Goal: Task Accomplishment & Management: Complete application form

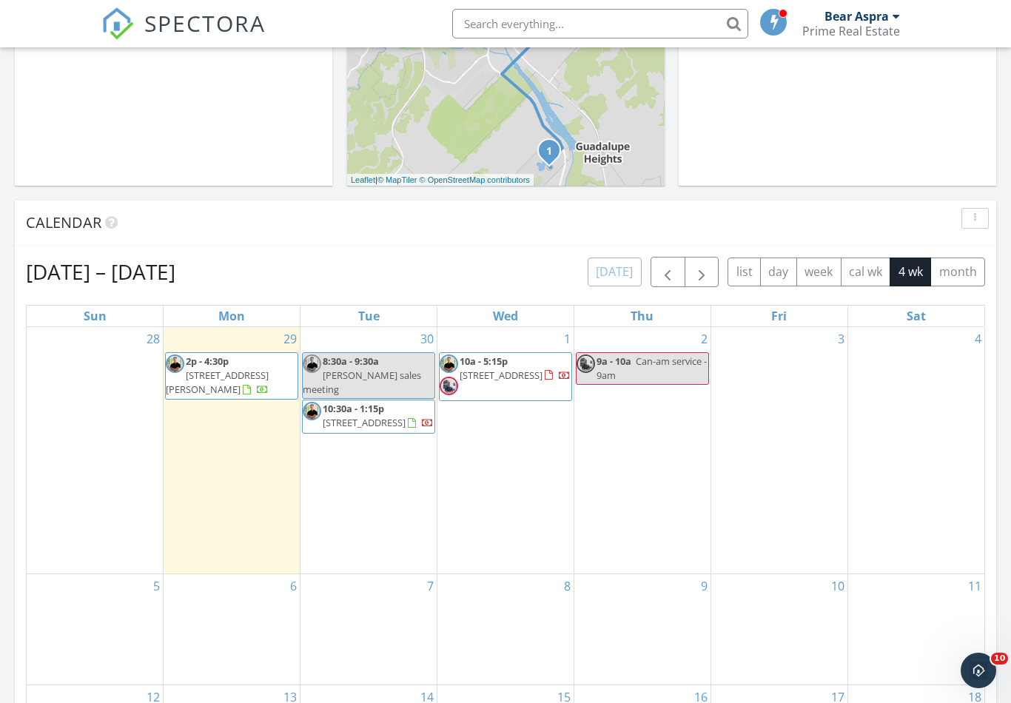
scroll to position [450, 0]
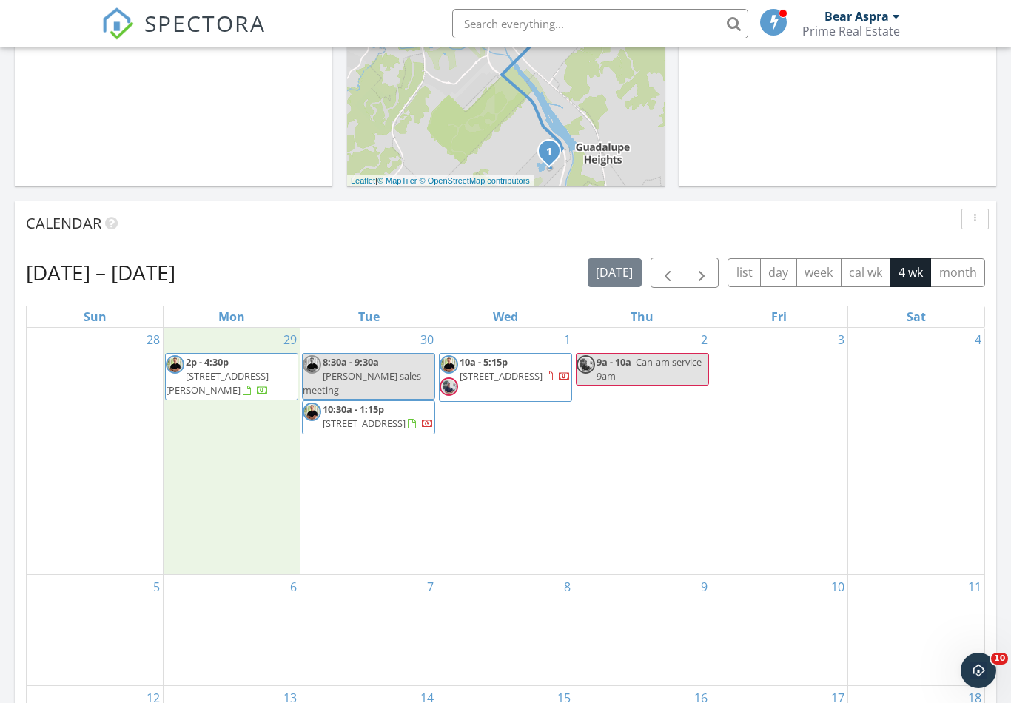
click at [226, 465] on div "29 2p - 4:30p 2709 Indian Wells Dr E, Kerrville 78028" at bounding box center [232, 451] width 136 height 246
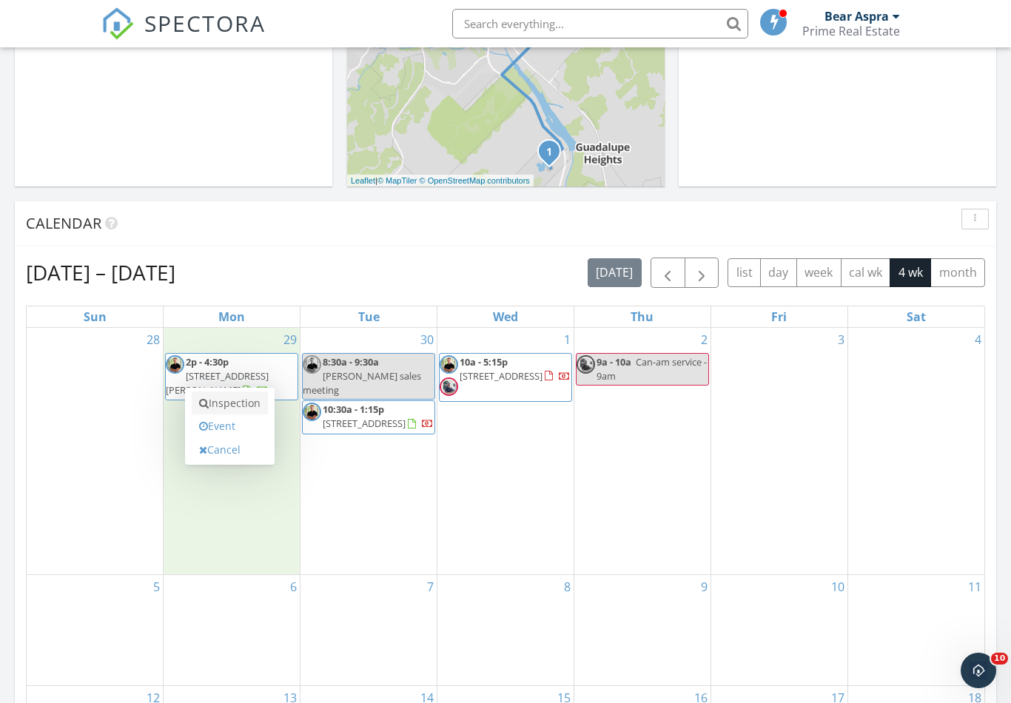
click at [242, 401] on link "Inspection" at bounding box center [230, 404] width 76 height 24
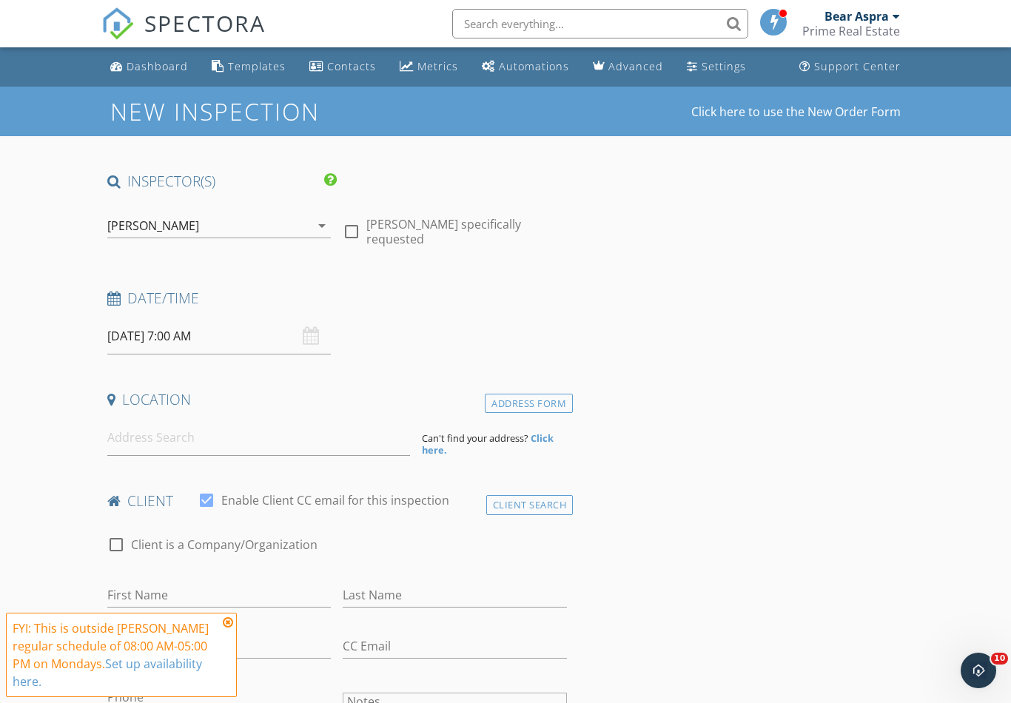
click at [130, 233] on div "[PERSON_NAME]" at bounding box center [209, 226] width 204 height 24
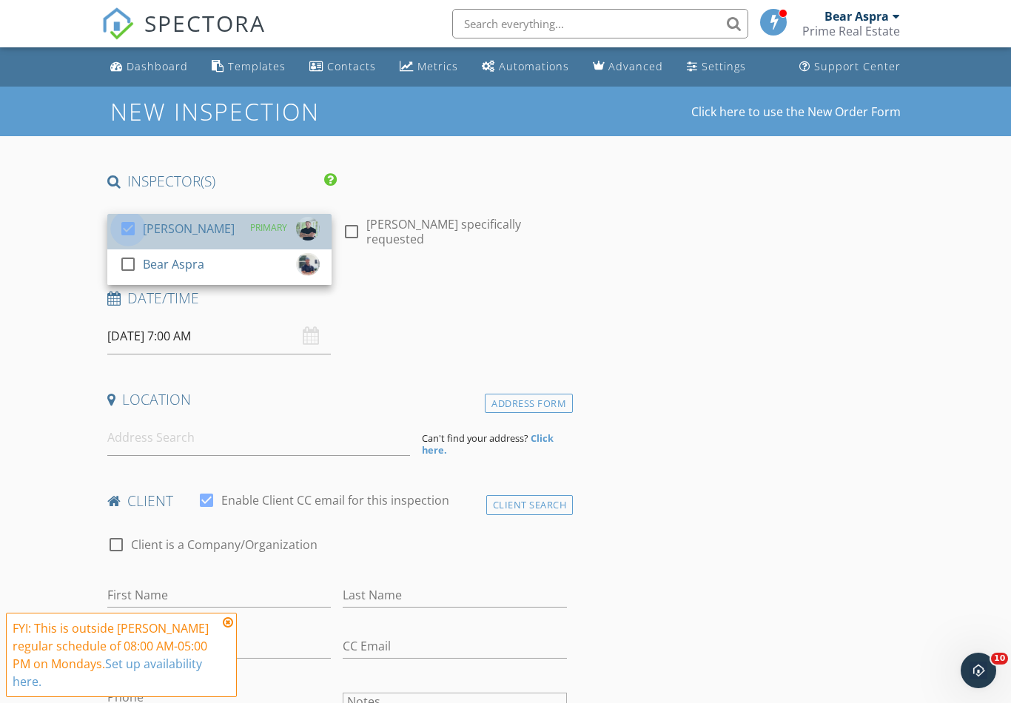
click at [121, 228] on div at bounding box center [127, 228] width 25 height 25
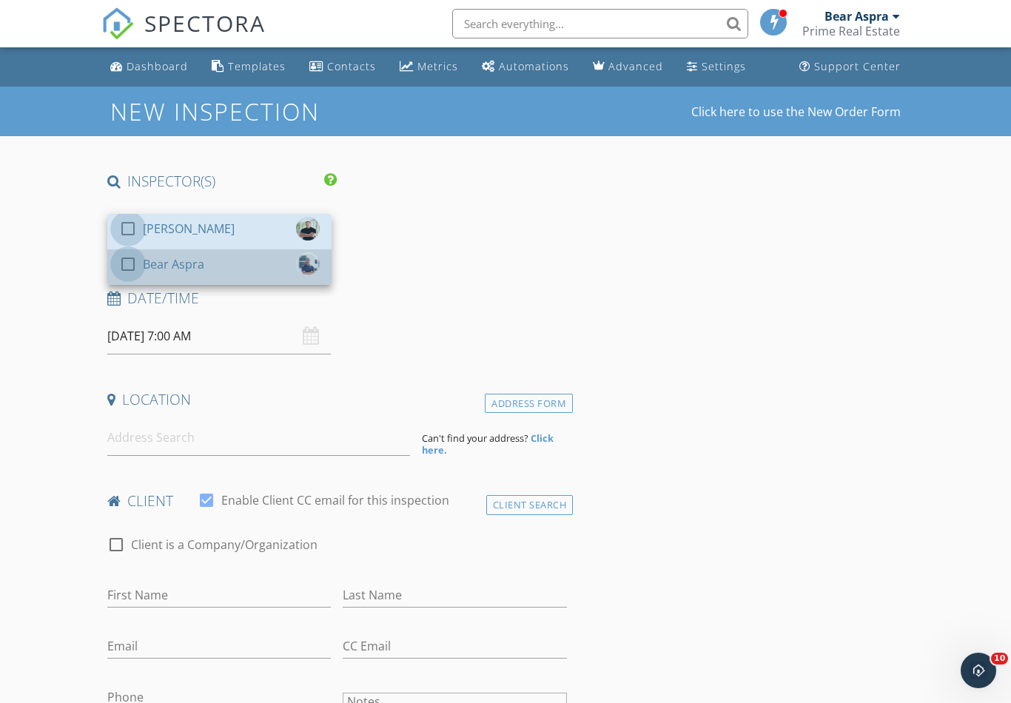
click at [129, 269] on div at bounding box center [127, 264] width 25 height 25
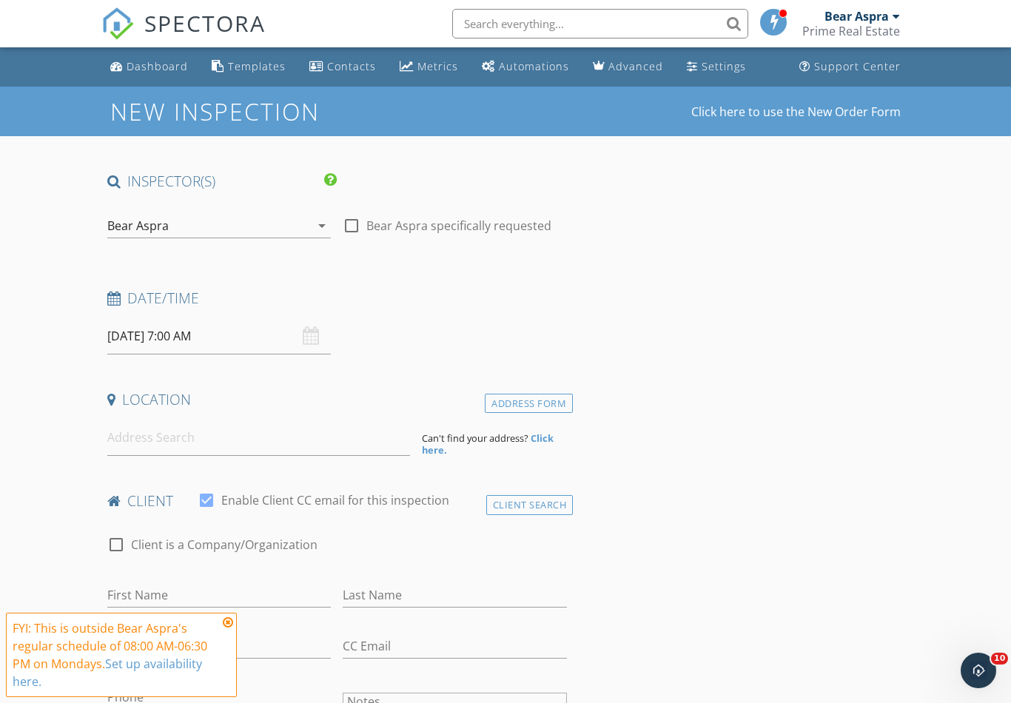
click at [137, 337] on input "09/29/2025 7:00 AM" at bounding box center [219, 336] width 224 height 36
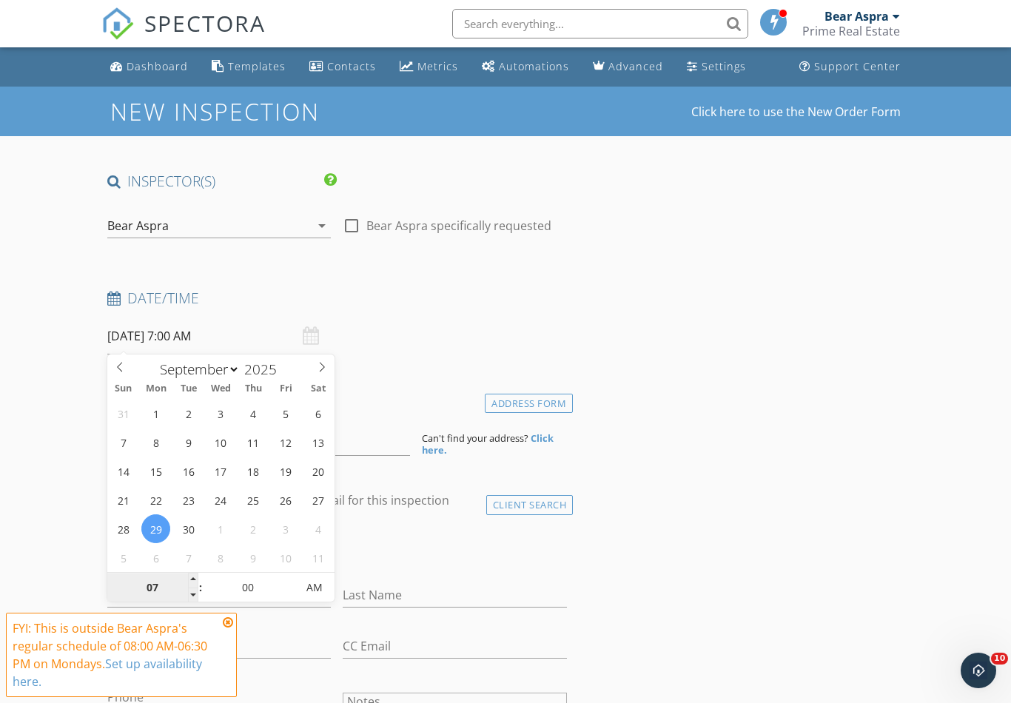
click at [147, 580] on input "07" at bounding box center [152, 589] width 91 height 30
type input "10"
type input "09/29/2025 10:00 AM"
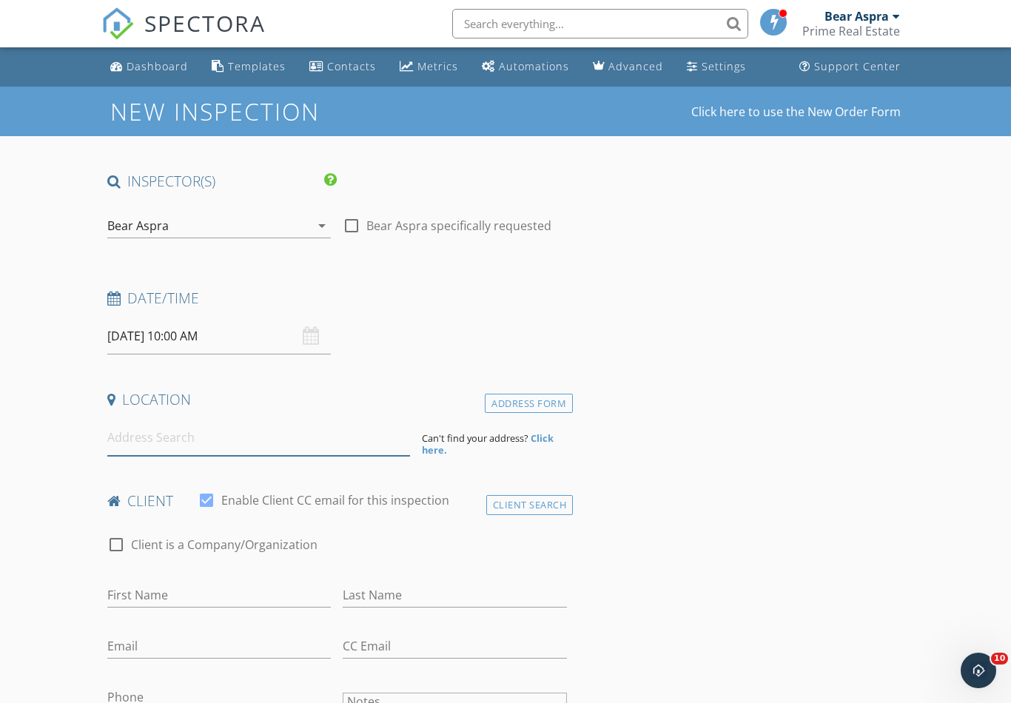
click at [140, 437] on input at bounding box center [258, 438] width 303 height 36
click at [149, 440] on input at bounding box center [258, 438] width 303 height 36
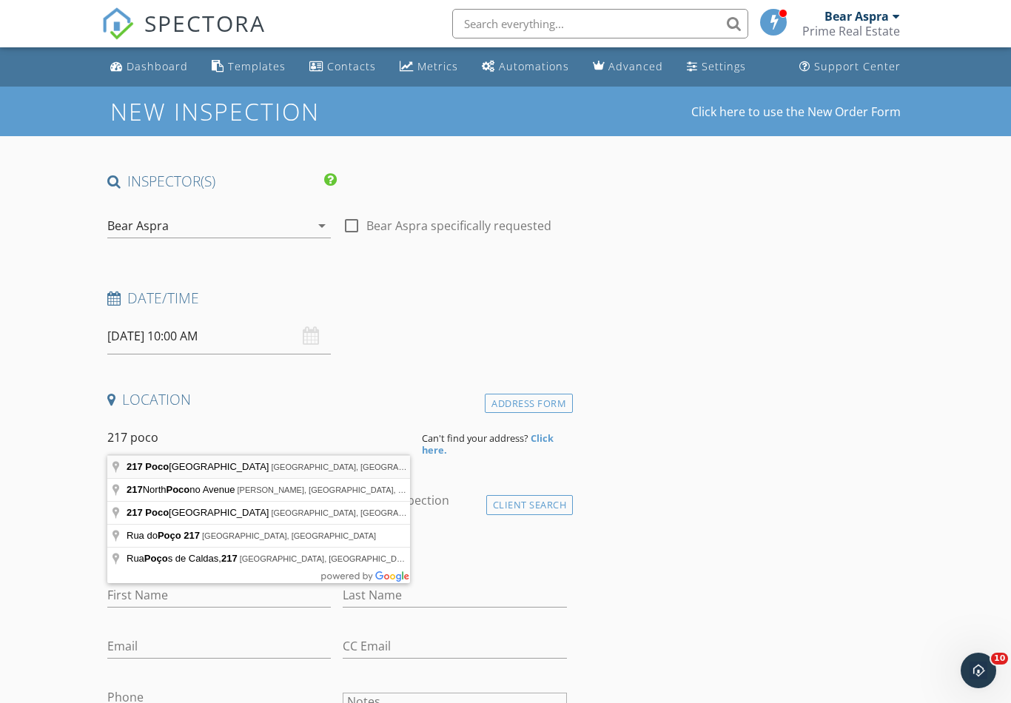
type input "217 Poco Vista Drive, Kerrville, TX, USA"
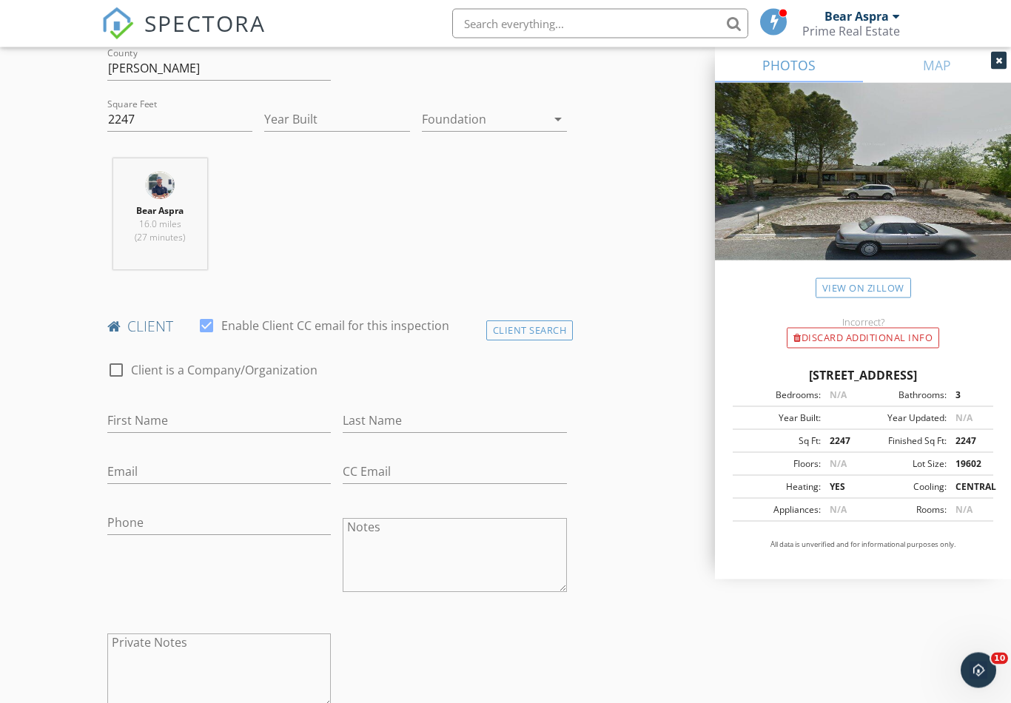
scroll to position [486, 0]
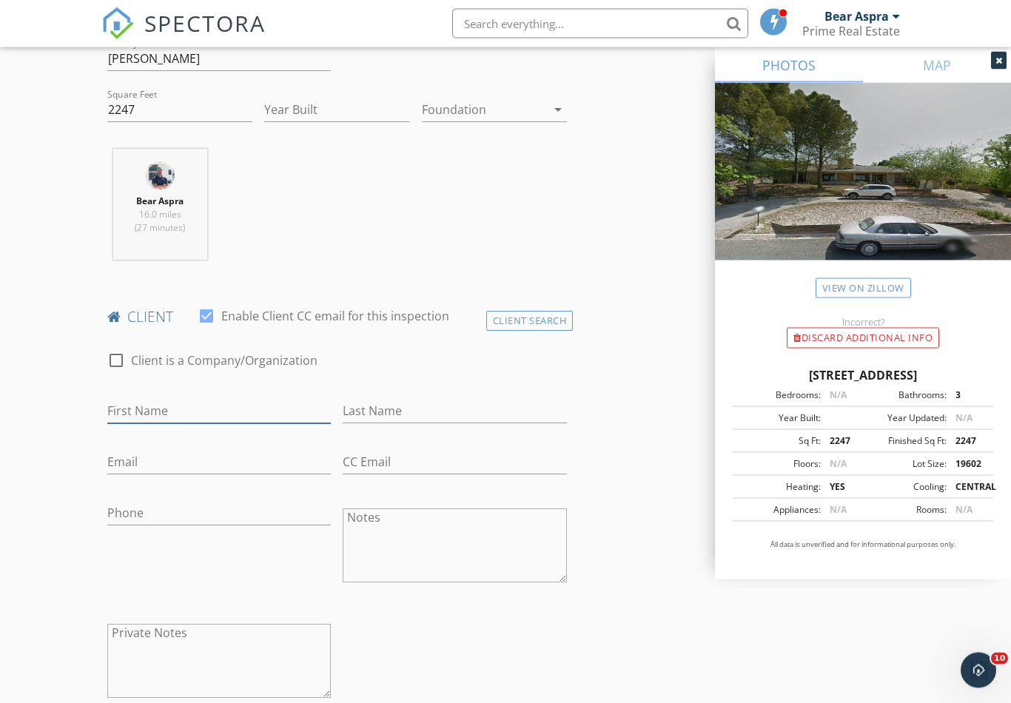
click at [134, 414] on input "First Name" at bounding box center [219, 412] width 224 height 24
type input "Cherie"
click at [385, 402] on input "Last Name" at bounding box center [455, 412] width 224 height 24
type input "[PERSON_NAME]"
click at [140, 461] on input "Email" at bounding box center [219, 463] width 224 height 24
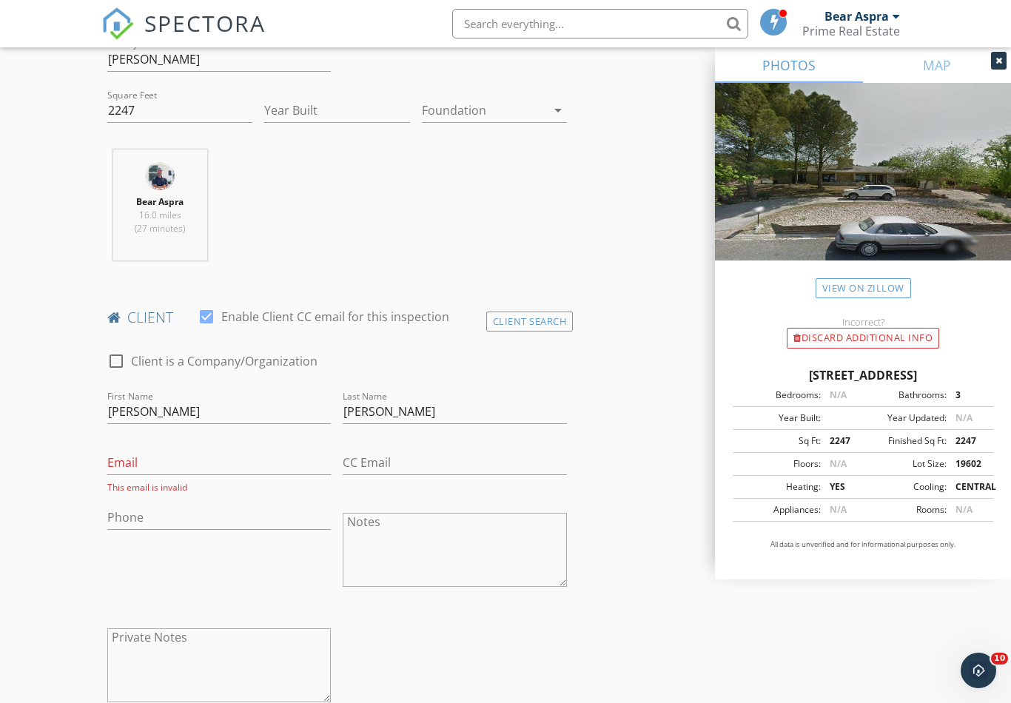
scroll to position [487, 0]
click at [168, 407] on input "Cherie" at bounding box center [219, 411] width 224 height 24
type input "[PERSON_NAME] & [PERSON_NAME]"
click at [127, 463] on input "Email" at bounding box center [219, 463] width 224 height 24
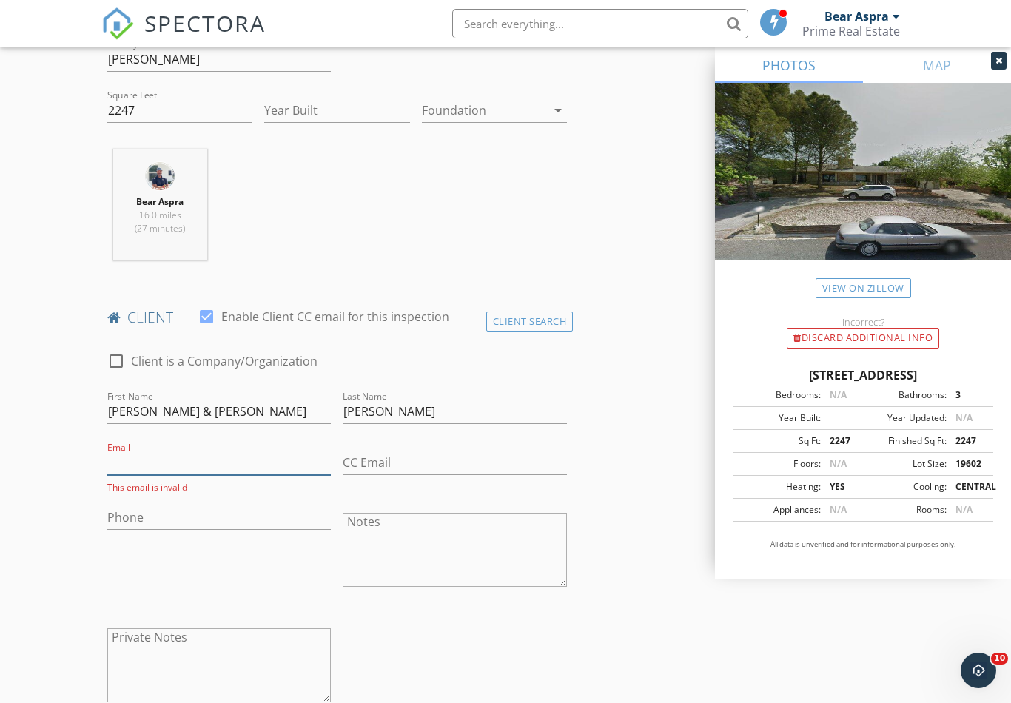
paste input "[PERSON_NAME][EMAIL_ADDRESS][DOMAIN_NAME]"
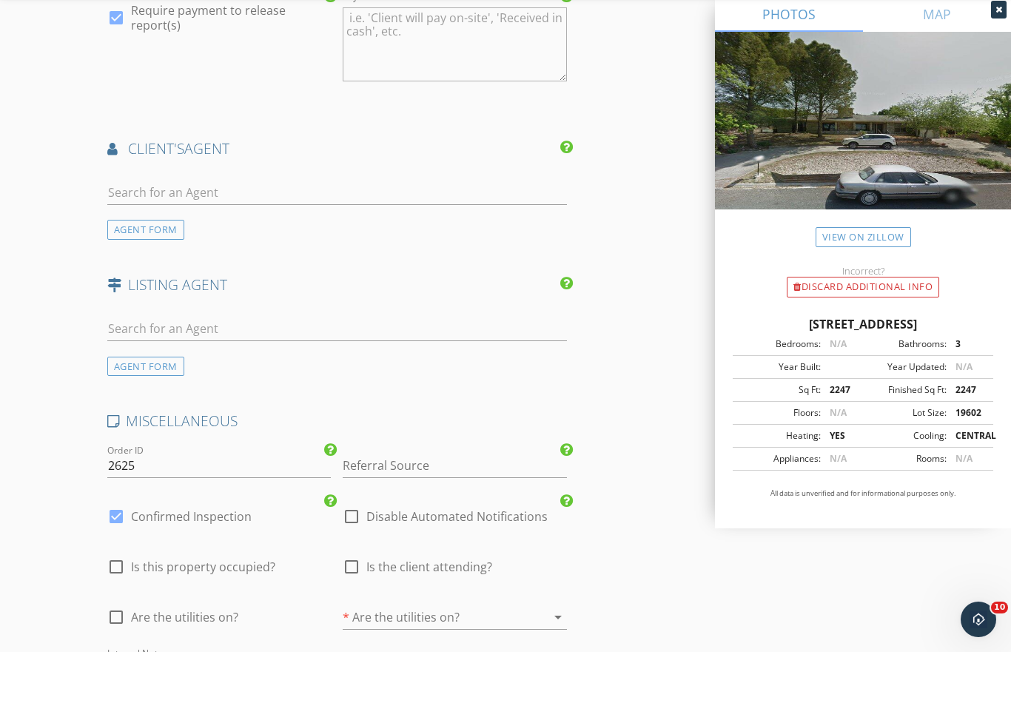
scroll to position [1659, 0]
type input "[PERSON_NAME][EMAIL_ADDRESS][DOMAIN_NAME]"
click at [126, 366] on input "text" at bounding box center [337, 378] width 460 height 24
type input "Kasi"
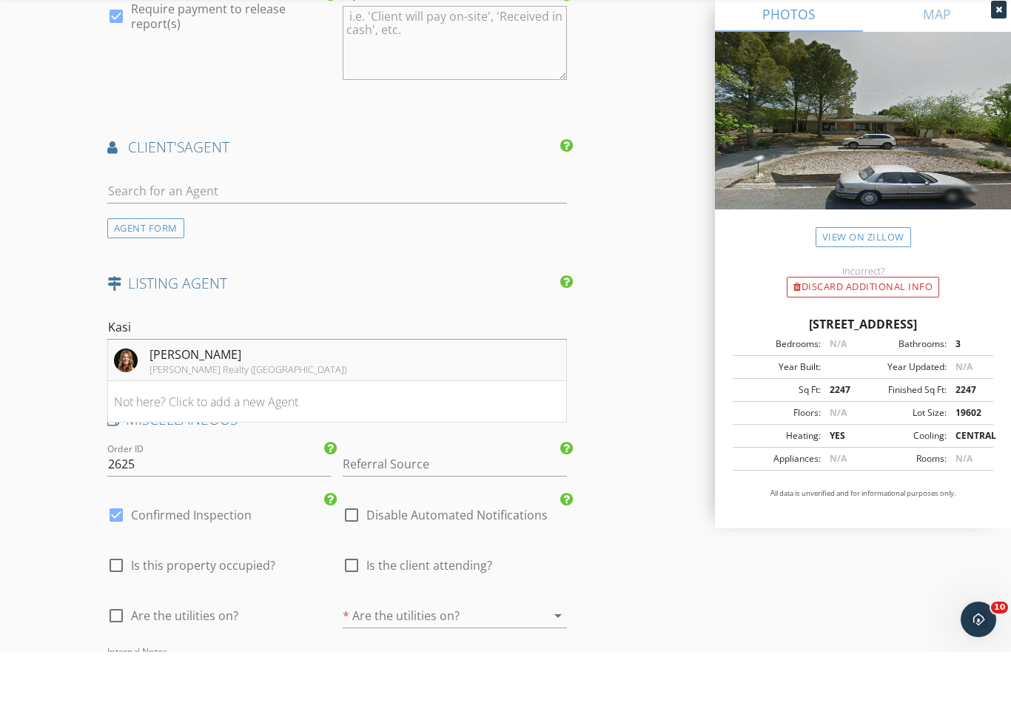
click at [175, 415] on div "[PERSON_NAME] Realty ([GEOGRAPHIC_DATA])" at bounding box center [248, 421] width 197 height 12
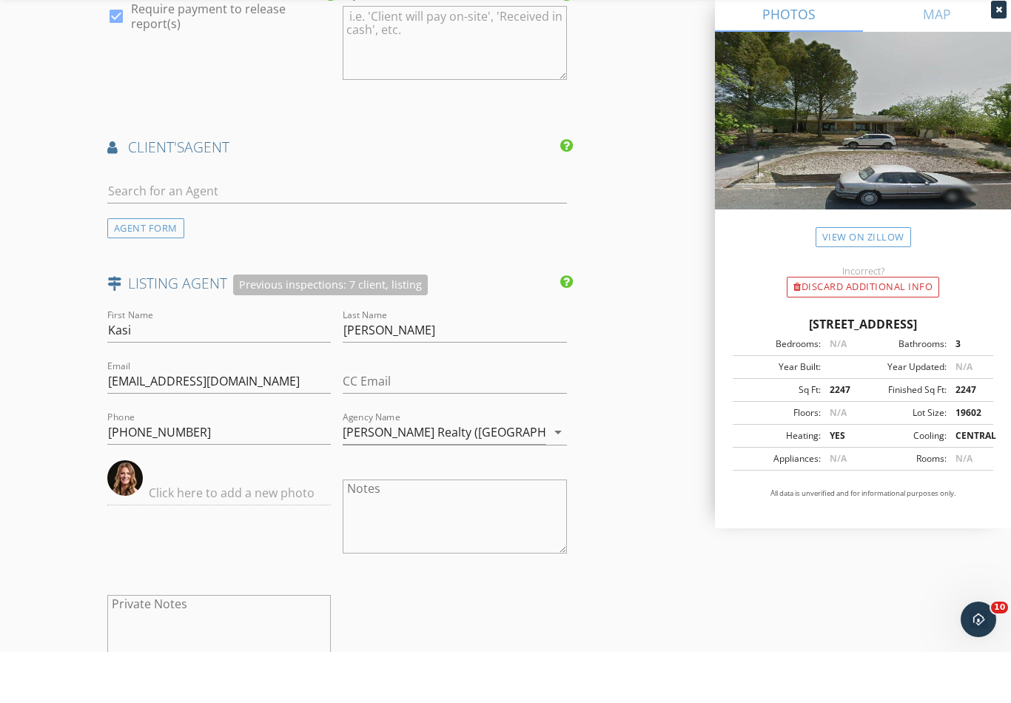
scroll to position [1710, 0]
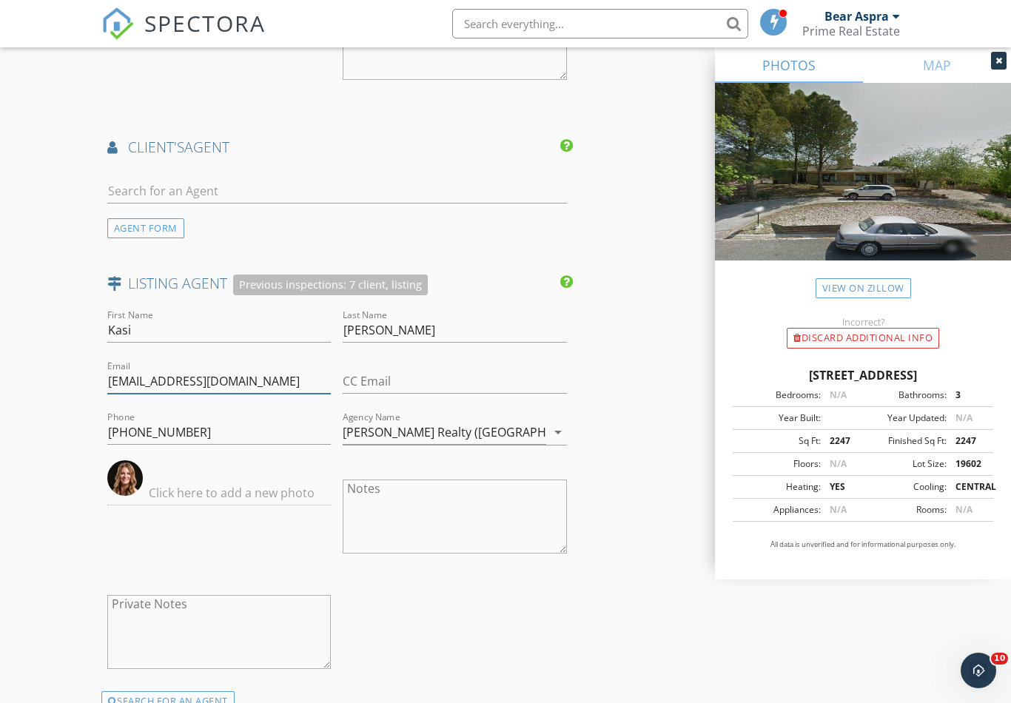
click at [232, 372] on input "[EMAIL_ADDRESS][DOMAIN_NAME]" at bounding box center [219, 381] width 224 height 24
click at [243, 380] on input "[EMAIL_ADDRESS][DOMAIN_NAME]" at bounding box center [219, 381] width 224 height 24
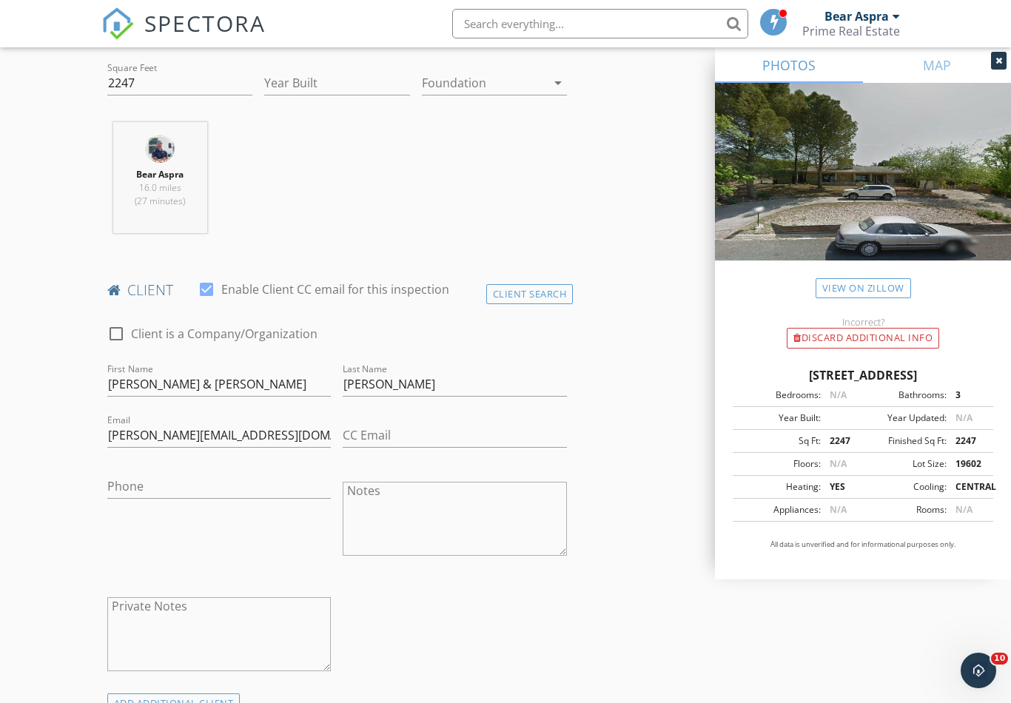
scroll to position [507, 0]
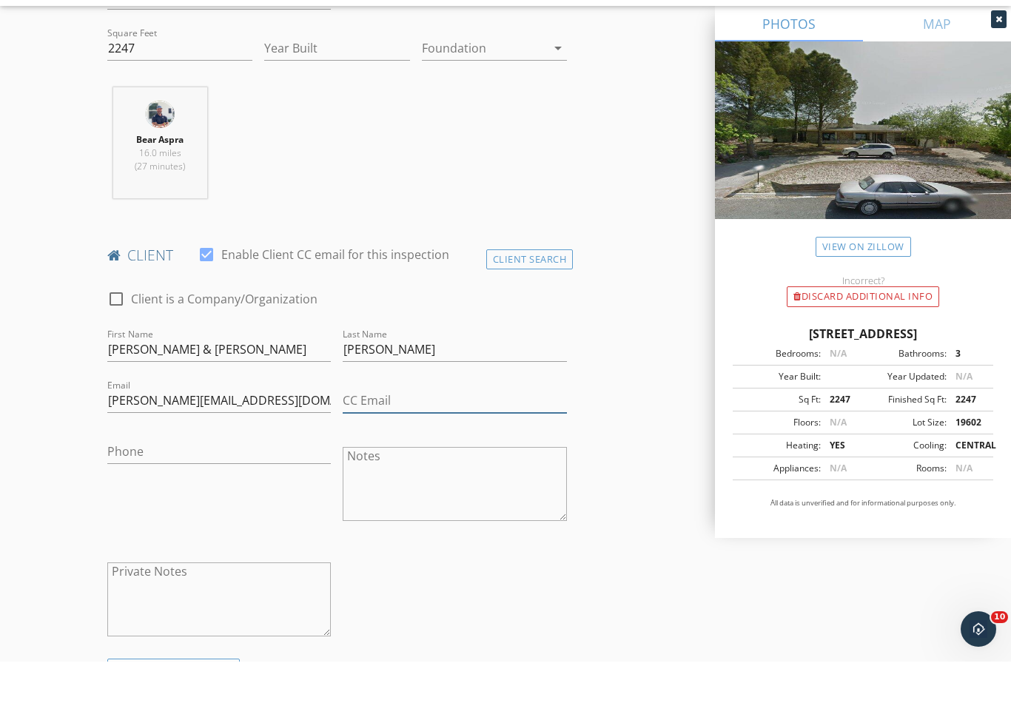
click at [390, 430] on input "CC Email" at bounding box center [455, 442] width 224 height 24
click at [375, 430] on input "CC Email" at bounding box center [455, 442] width 224 height 24
paste input "[EMAIL_ADDRESS][DOMAIN_NAME]"
type input "[EMAIL_ADDRESS][DOMAIN_NAME]"
click at [127, 485] on input "Phone" at bounding box center [219, 497] width 224 height 24
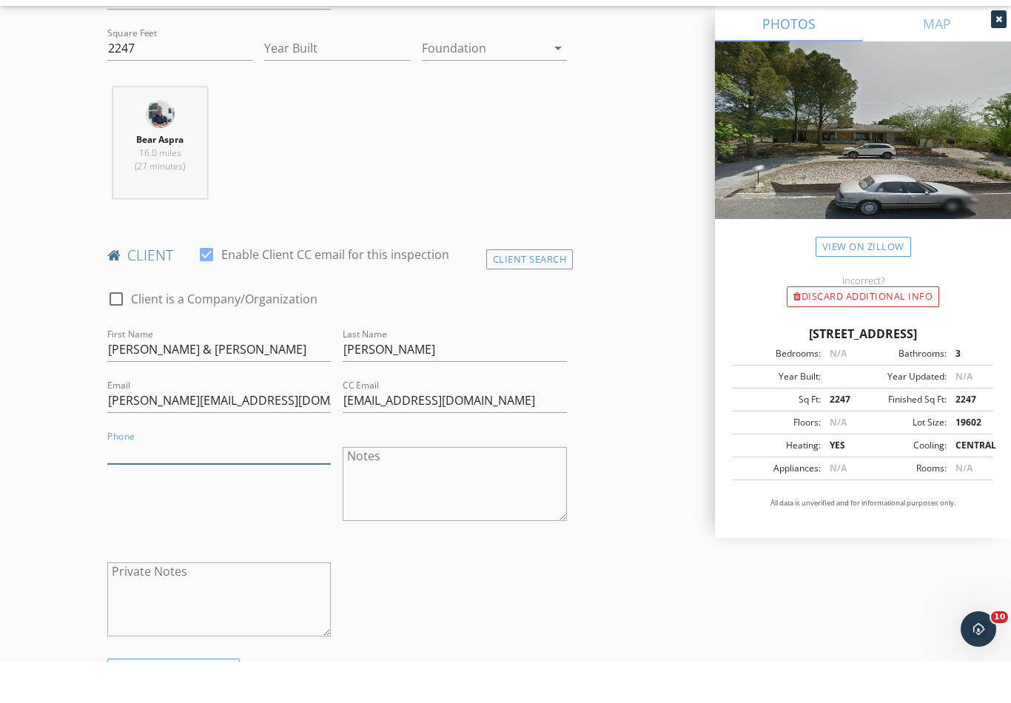
paste input "[PHONE_NUMBER]"
type input "[PHONE_NUMBER]"
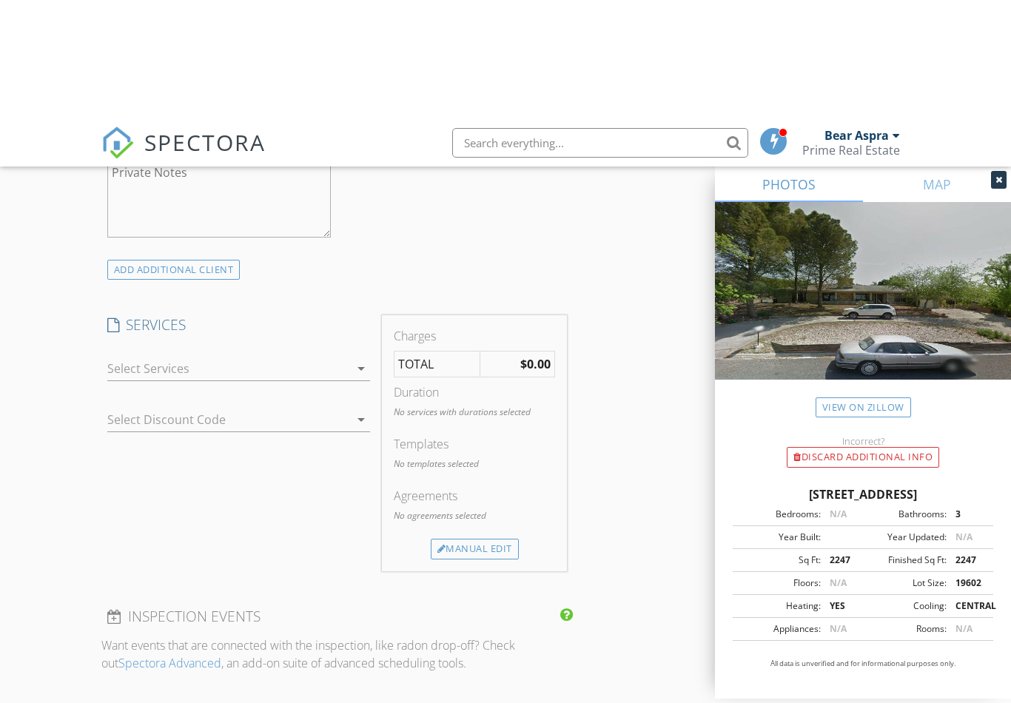
scroll to position [1073, 0]
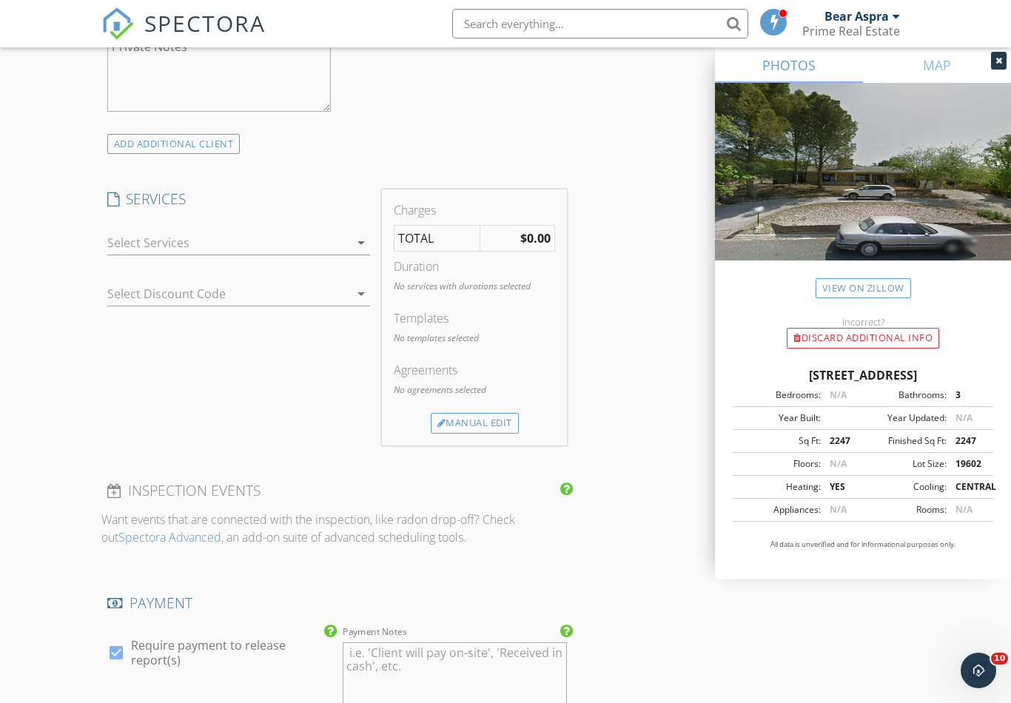
click at [134, 252] on div at bounding box center [228, 243] width 243 height 24
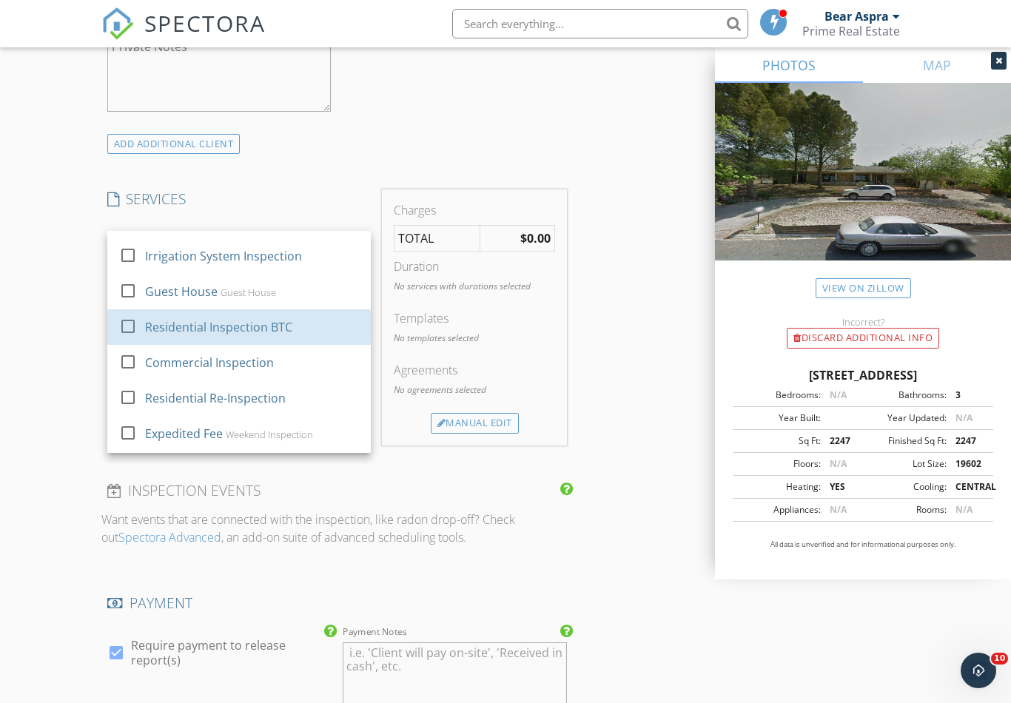
scroll to position [130, 0]
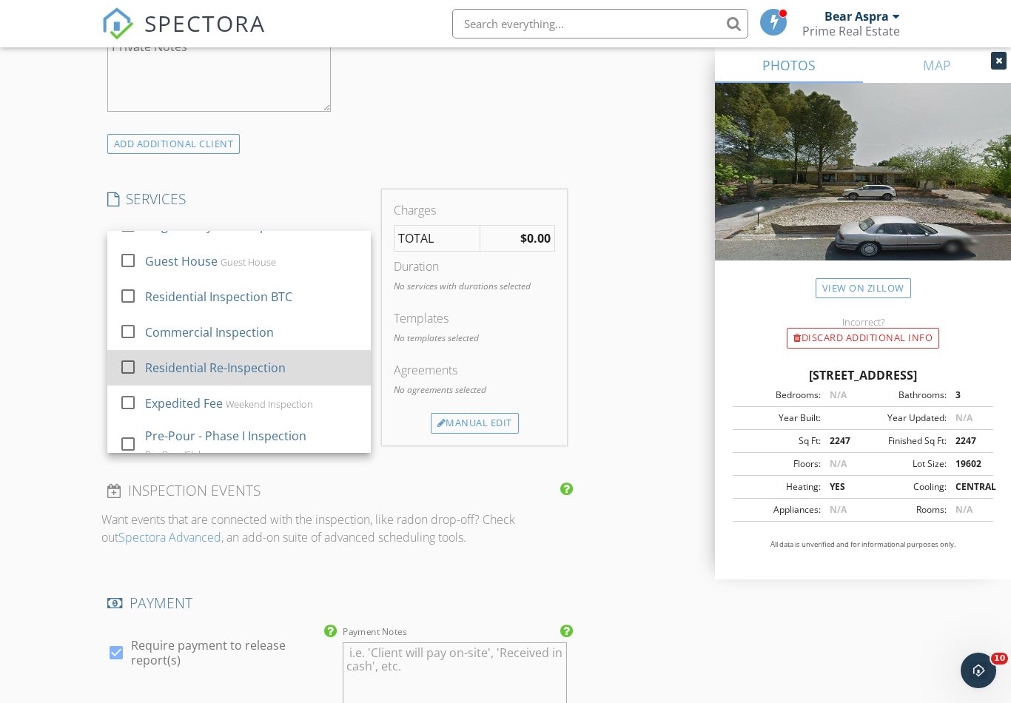
click at [128, 372] on div at bounding box center [127, 367] width 25 height 25
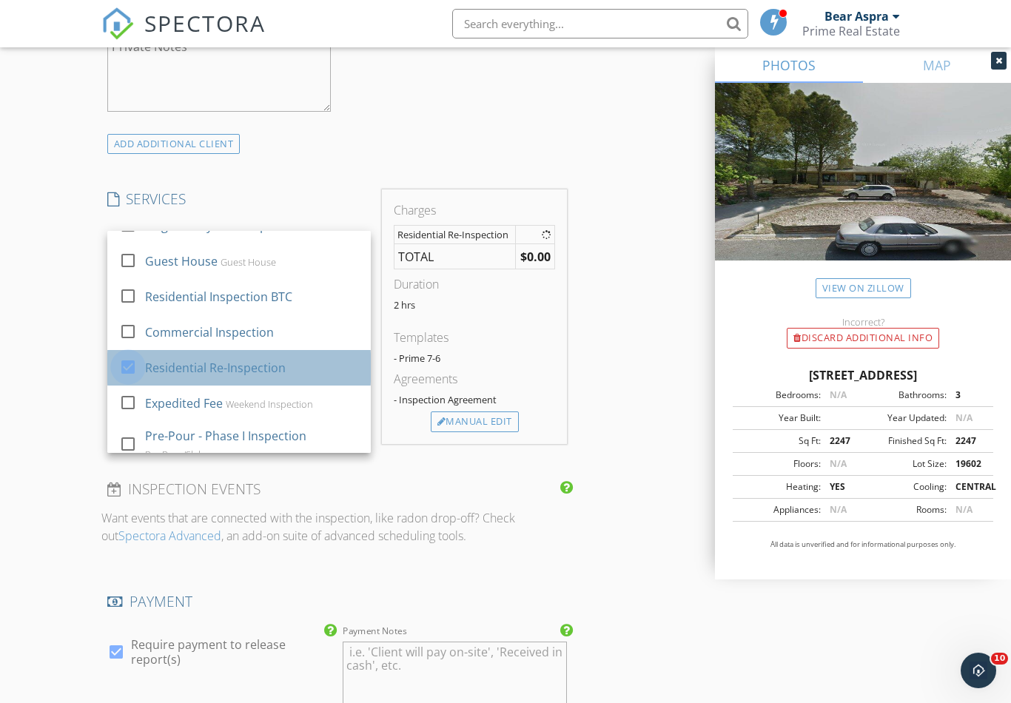
checkbox input "false"
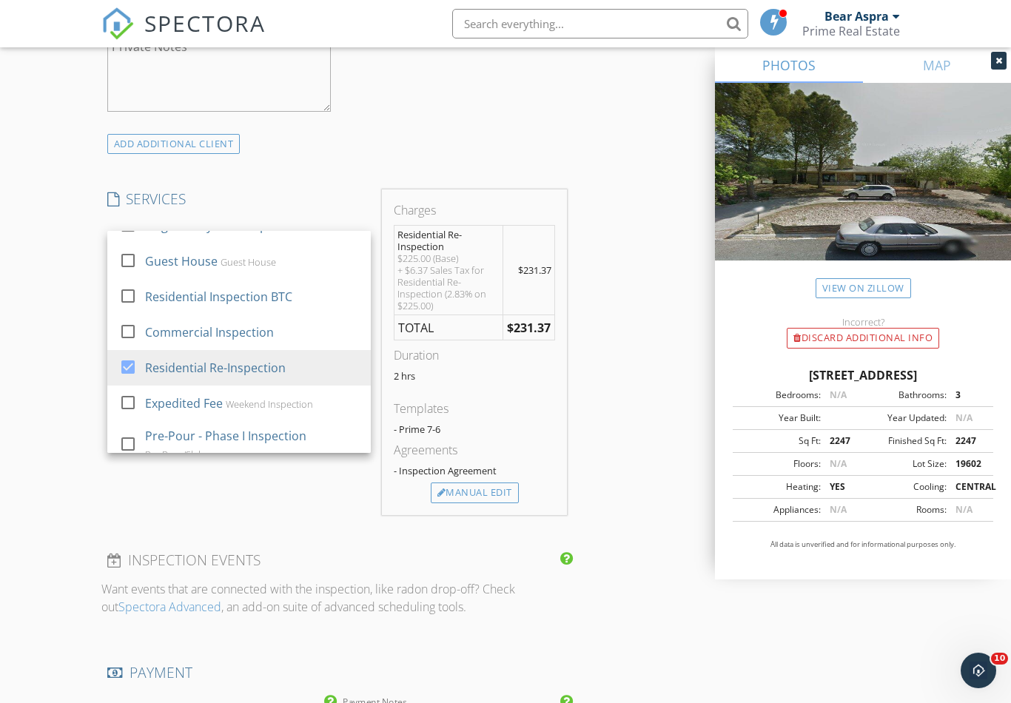
click at [38, 443] on div "New Inspection Click here to use the New Order Form INSPECTOR(S) check_box_outl…" at bounding box center [505, 599] width 1011 height 3172
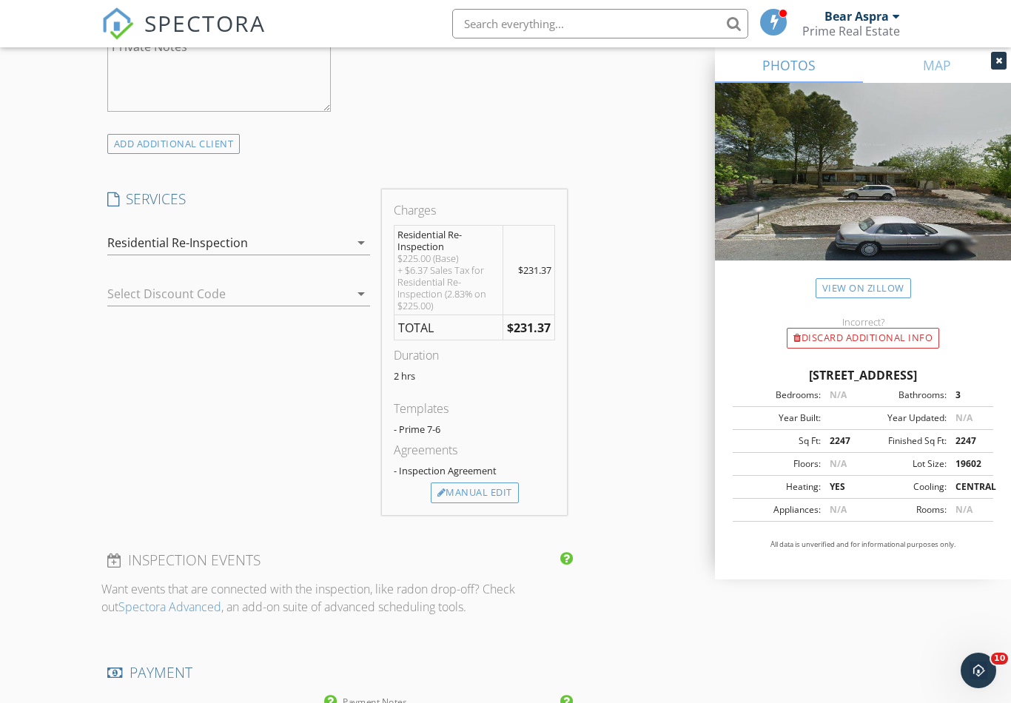
click at [67, 497] on div "New Inspection Click here to use the New Order Form INSPECTOR(S) check_box_outl…" at bounding box center [505, 599] width 1011 height 3172
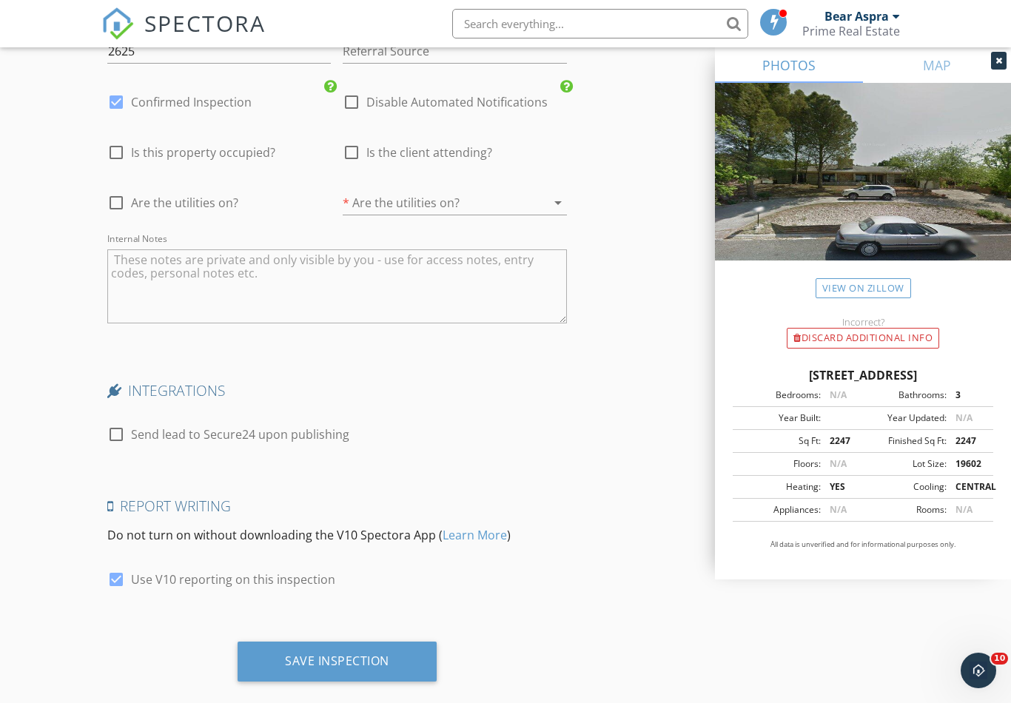
scroll to position [2549, 0]
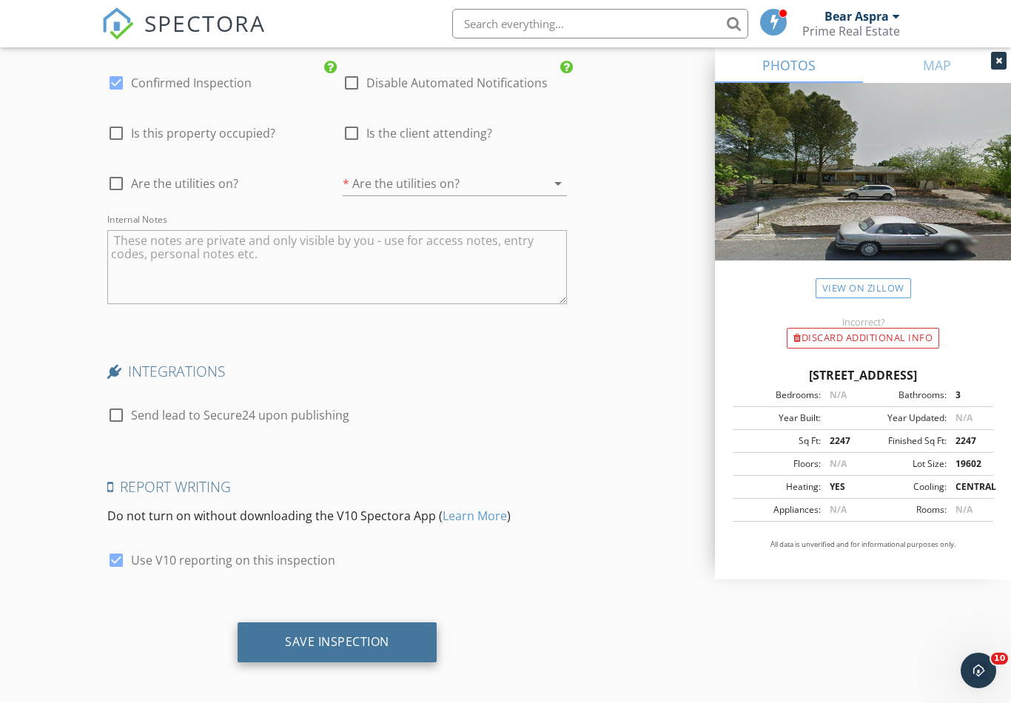
click at [376, 634] on div "Save Inspection" at bounding box center [337, 641] width 104 height 15
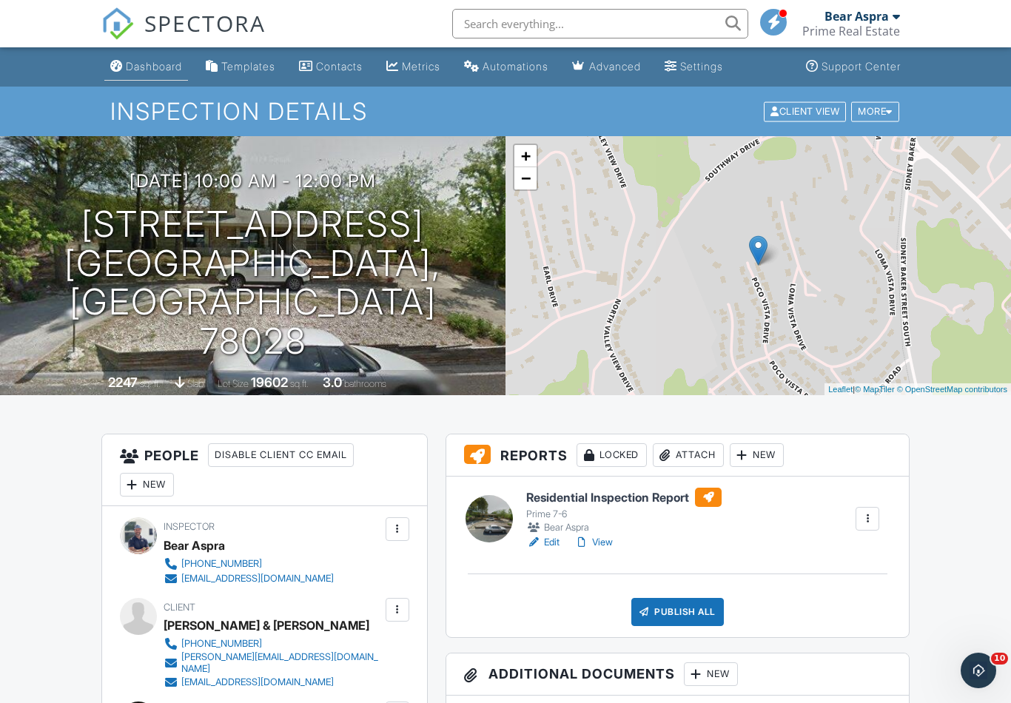
click at [139, 66] on div "Dashboard" at bounding box center [154, 66] width 56 height 13
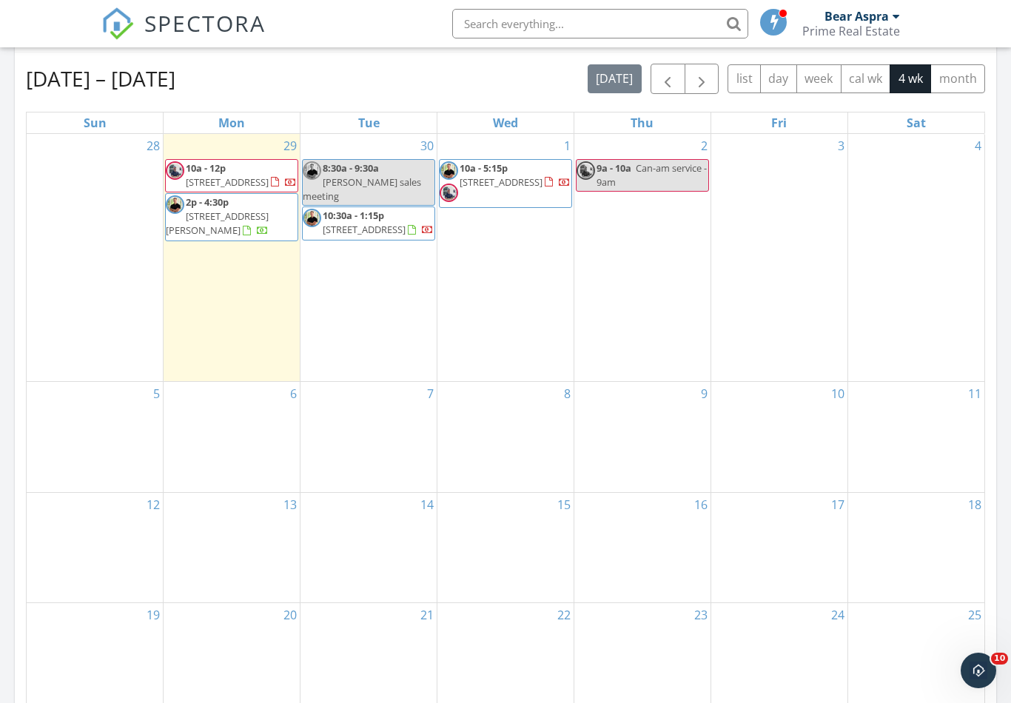
scroll to position [646, 0]
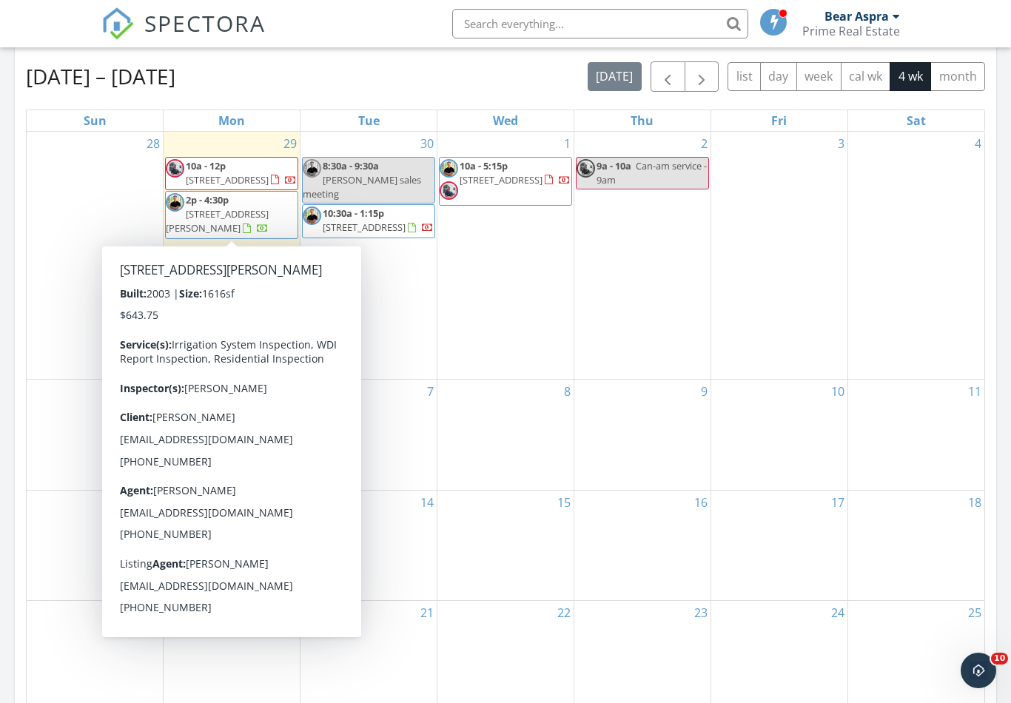
click at [392, 281] on div "30 8:30a - 9:30a Jaime S sales meeting 10:30a - 1:15p 132 Tall Timber Rd, Kerrv…" at bounding box center [369, 255] width 136 height 247
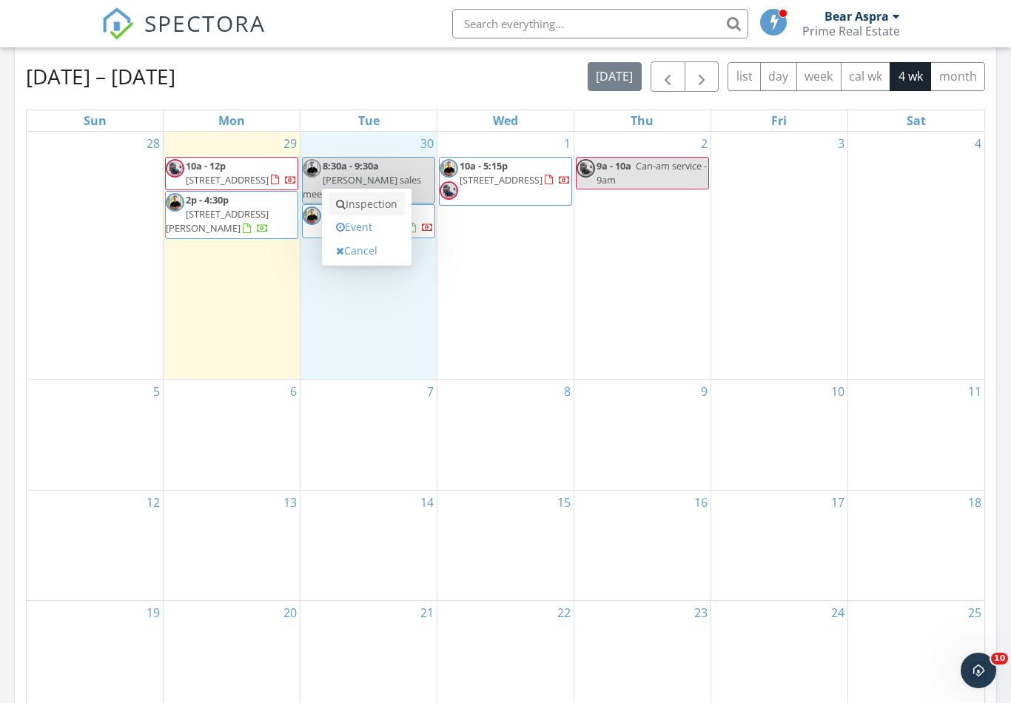
click at [368, 210] on link "Inspection" at bounding box center [367, 204] width 76 height 24
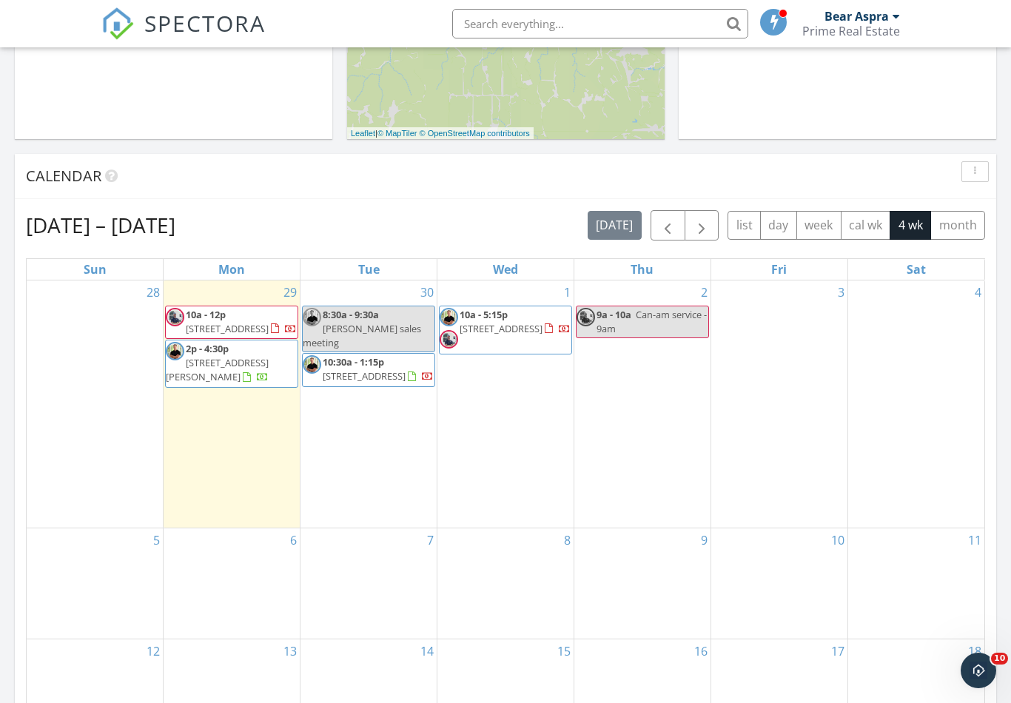
scroll to position [493, 0]
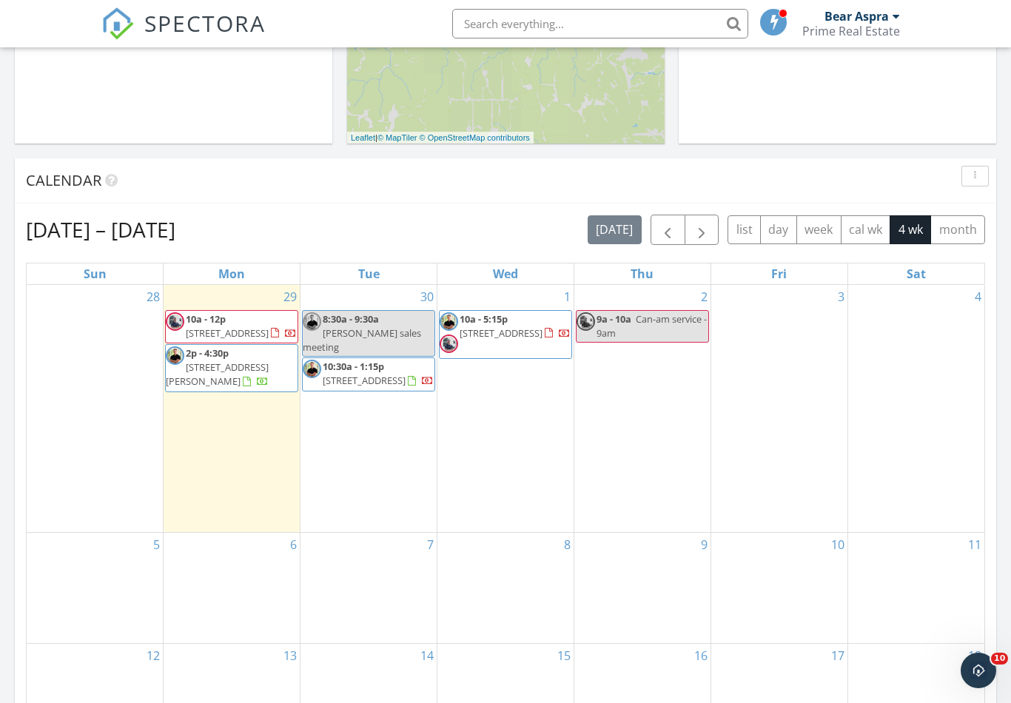
click at [271, 329] on div at bounding box center [275, 334] width 8 height 10
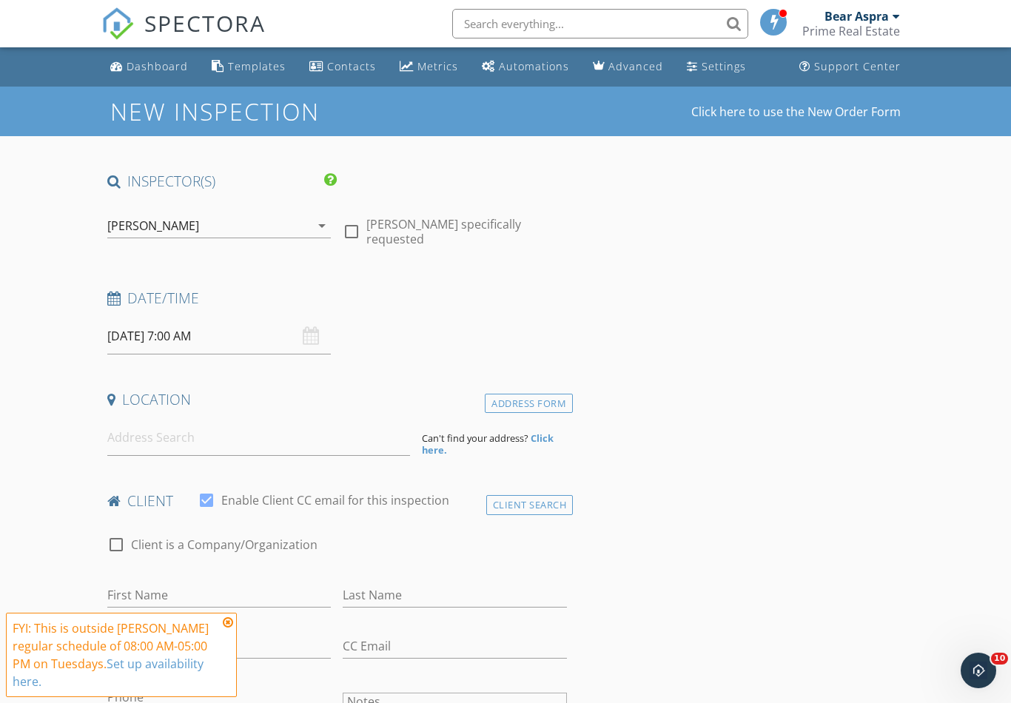
click at [141, 225] on div "[PERSON_NAME]" at bounding box center [153, 225] width 92 height 13
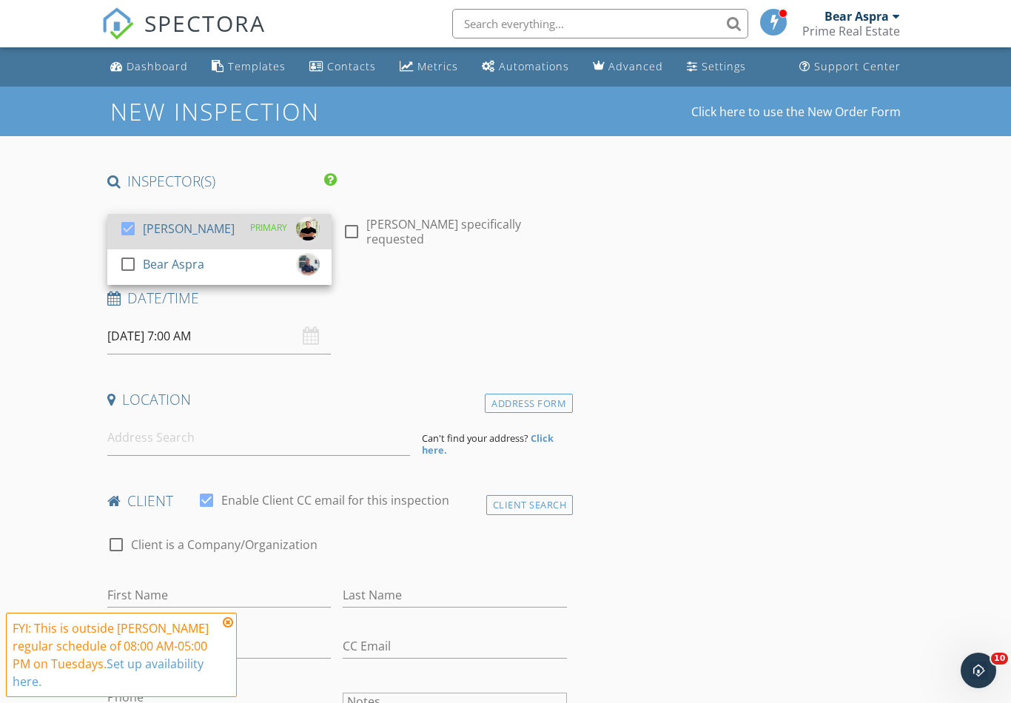
click at [126, 226] on div at bounding box center [127, 228] width 25 height 25
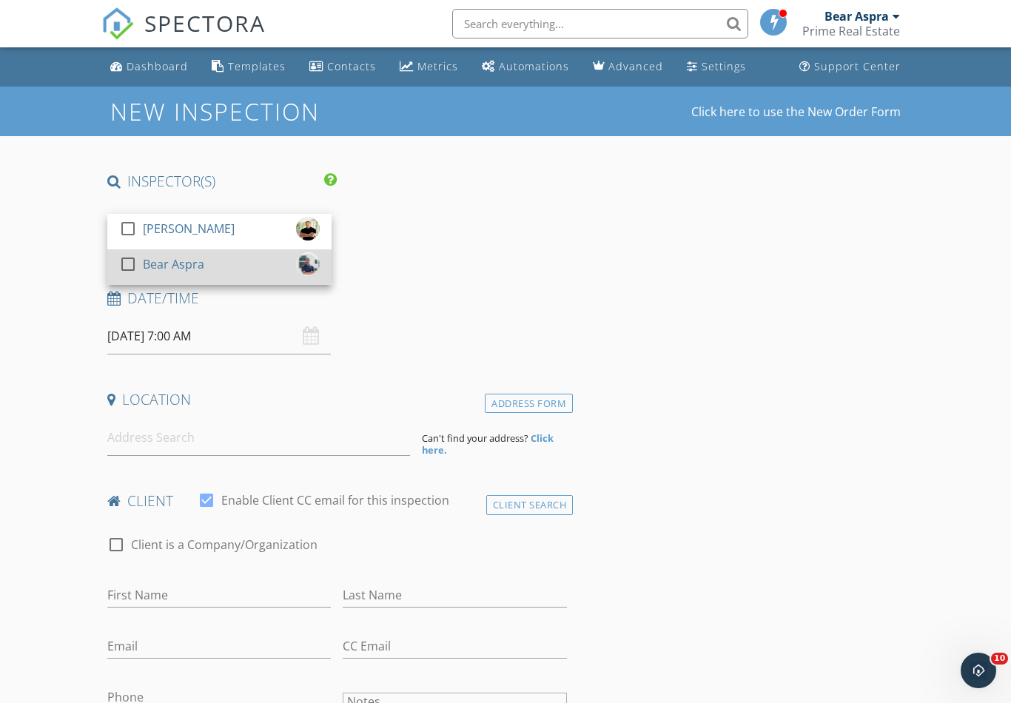
click at [126, 255] on div at bounding box center [127, 264] width 25 height 25
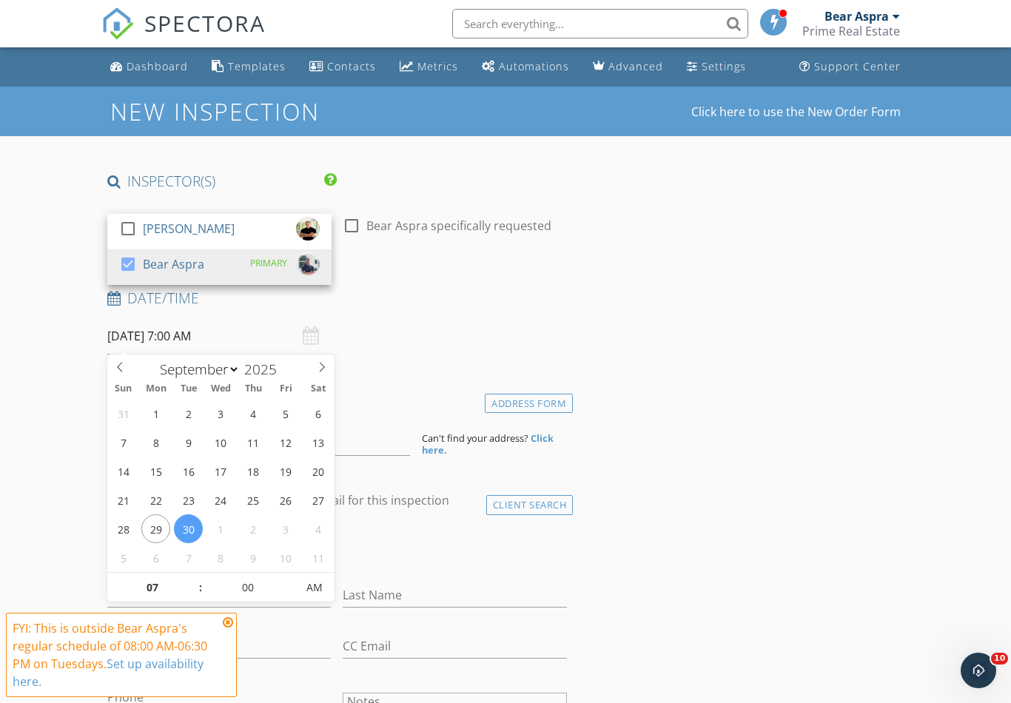
click at [202, 329] on input "09/30/2025 7:00 AM" at bounding box center [219, 336] width 224 height 36
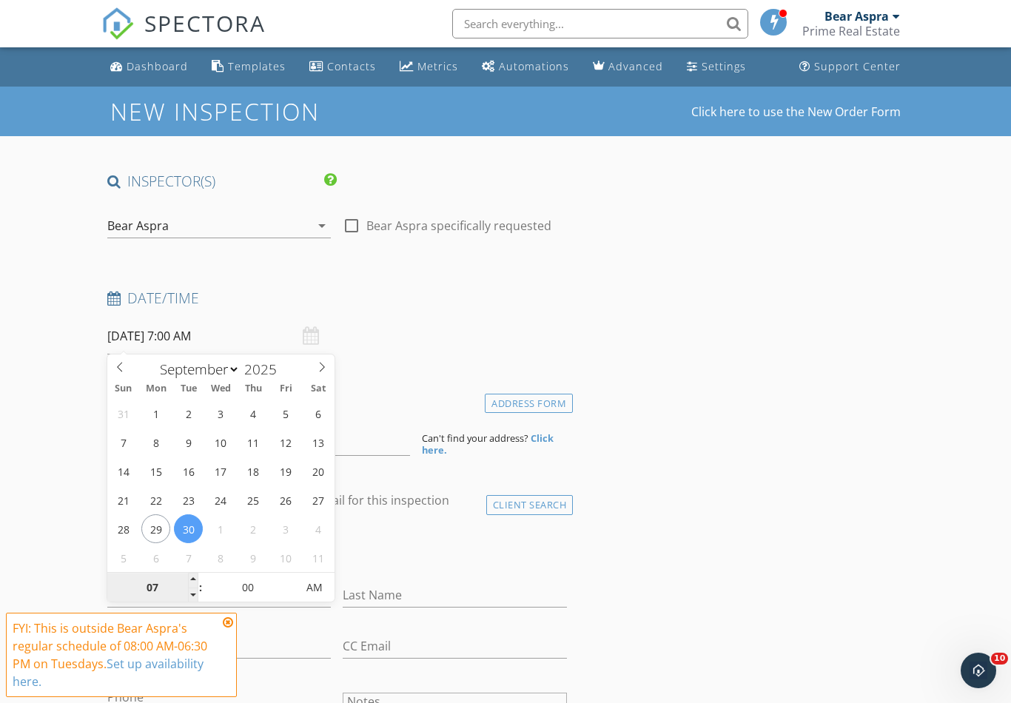
click at [144, 594] on input "07" at bounding box center [152, 589] width 91 height 30
type input "10"
type input "09/30/2025 10:00 AM"
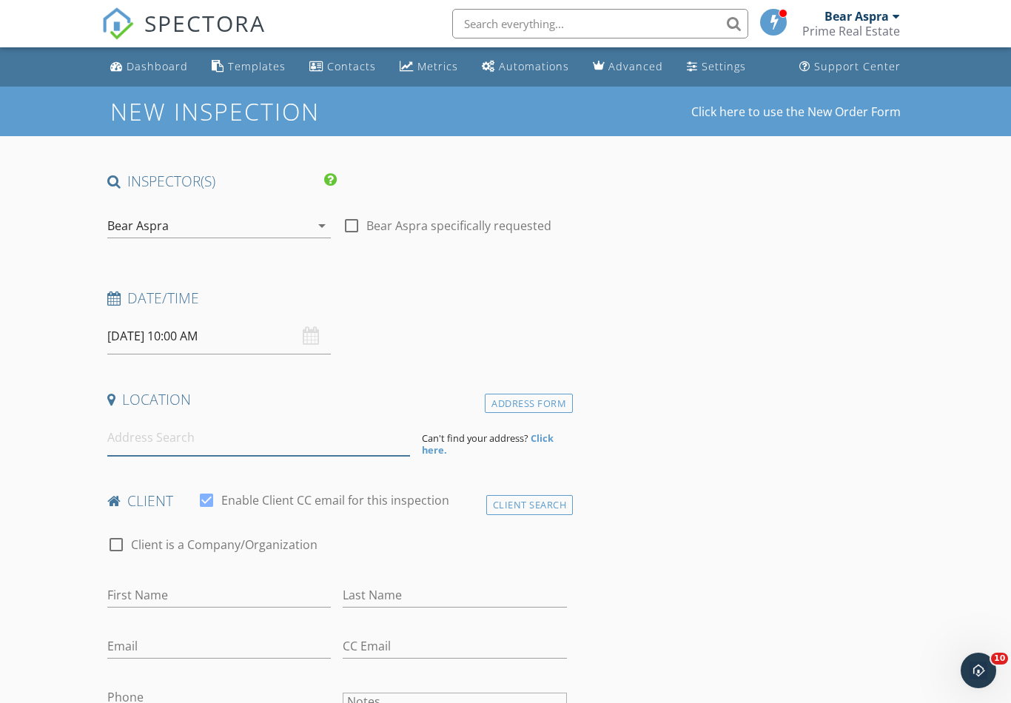
click at [210, 432] on input at bounding box center [258, 438] width 303 height 36
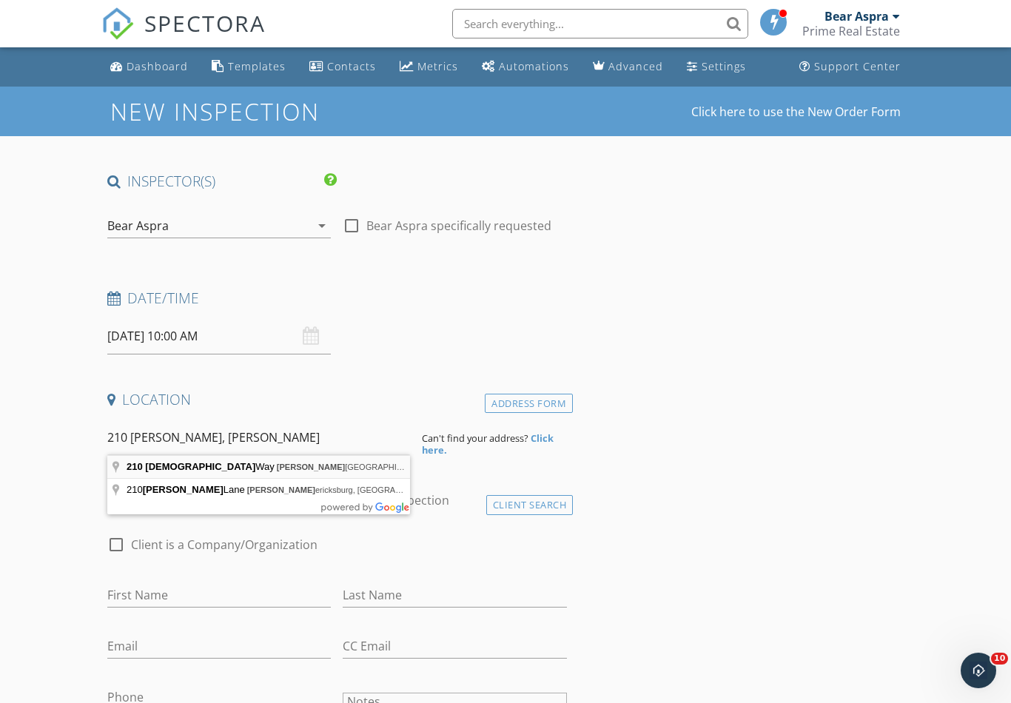
type input "210 Juanita Way, Fredericksburg, TX, USA"
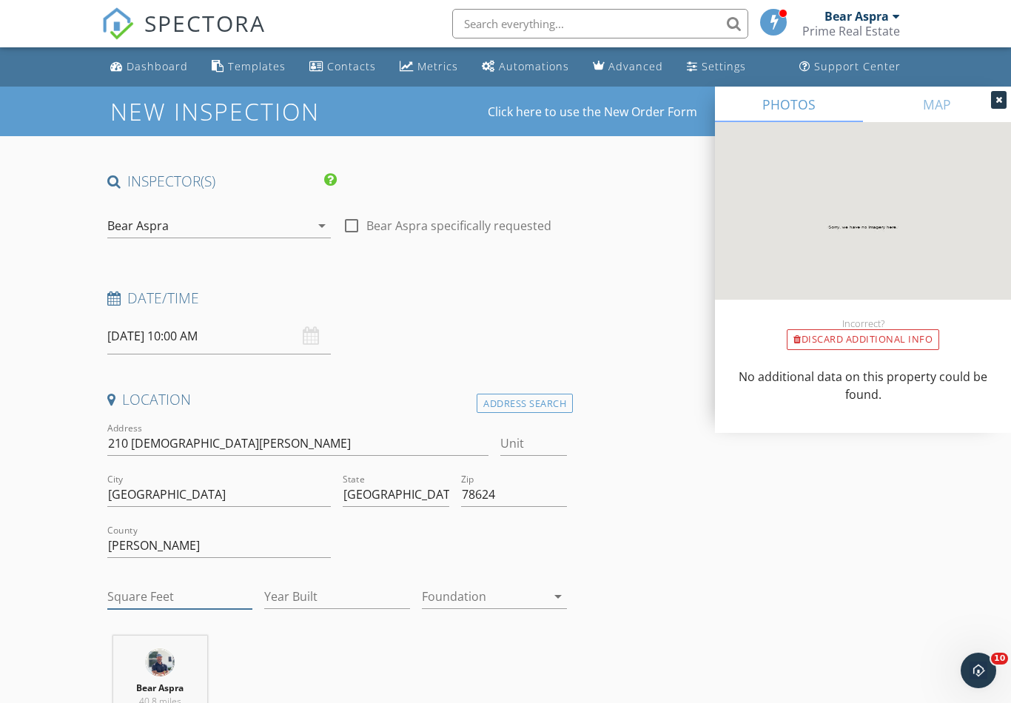
click at [124, 596] on input "Square Feet" at bounding box center [179, 597] width 145 height 24
type input "2210"
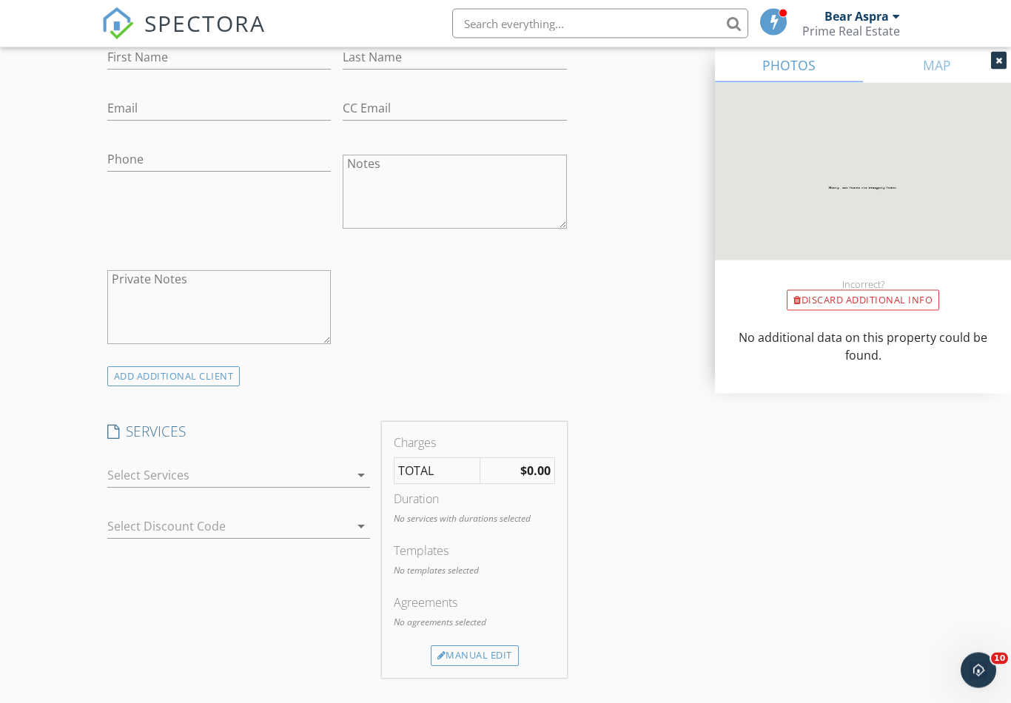
click at [132, 468] on div at bounding box center [228, 476] width 243 height 24
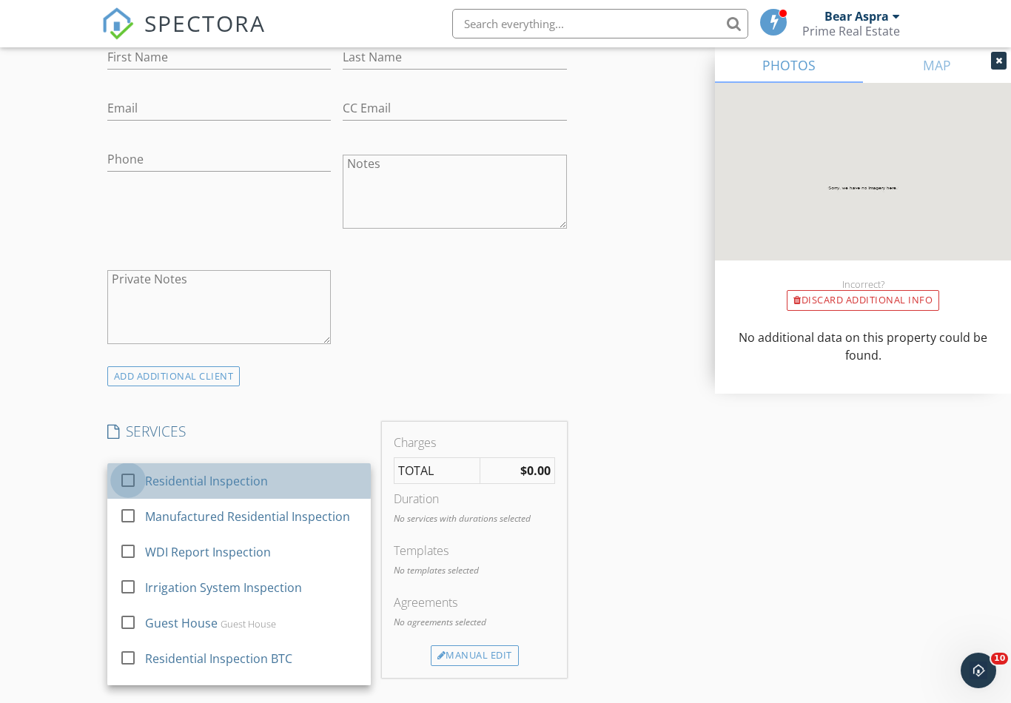
click at [124, 477] on div at bounding box center [127, 480] width 25 height 25
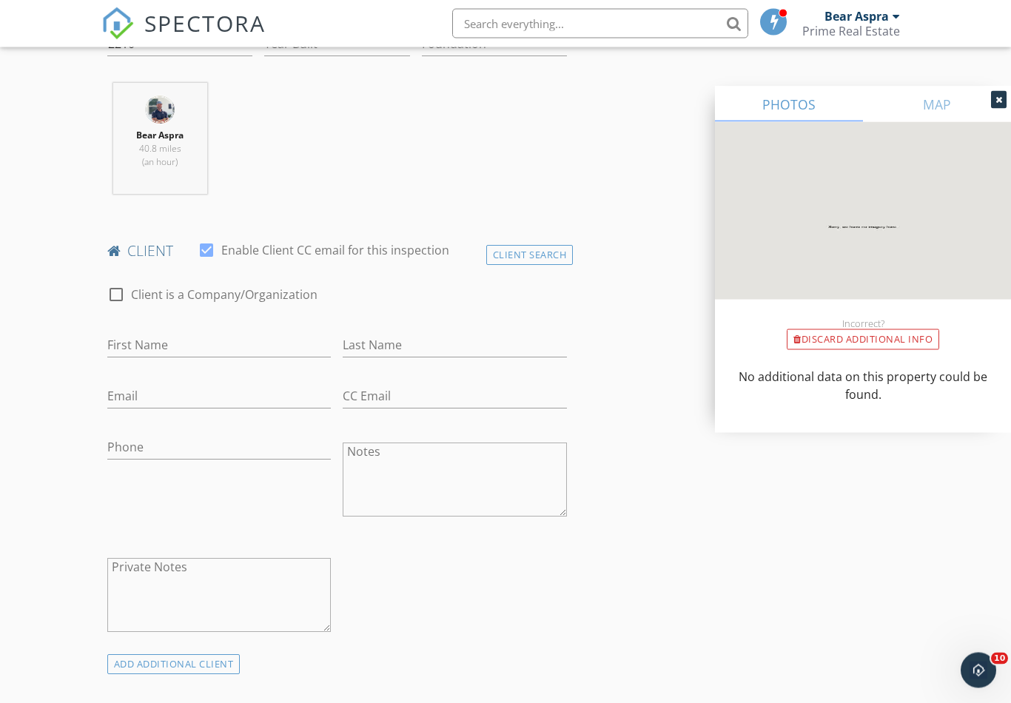
scroll to position [553, 0]
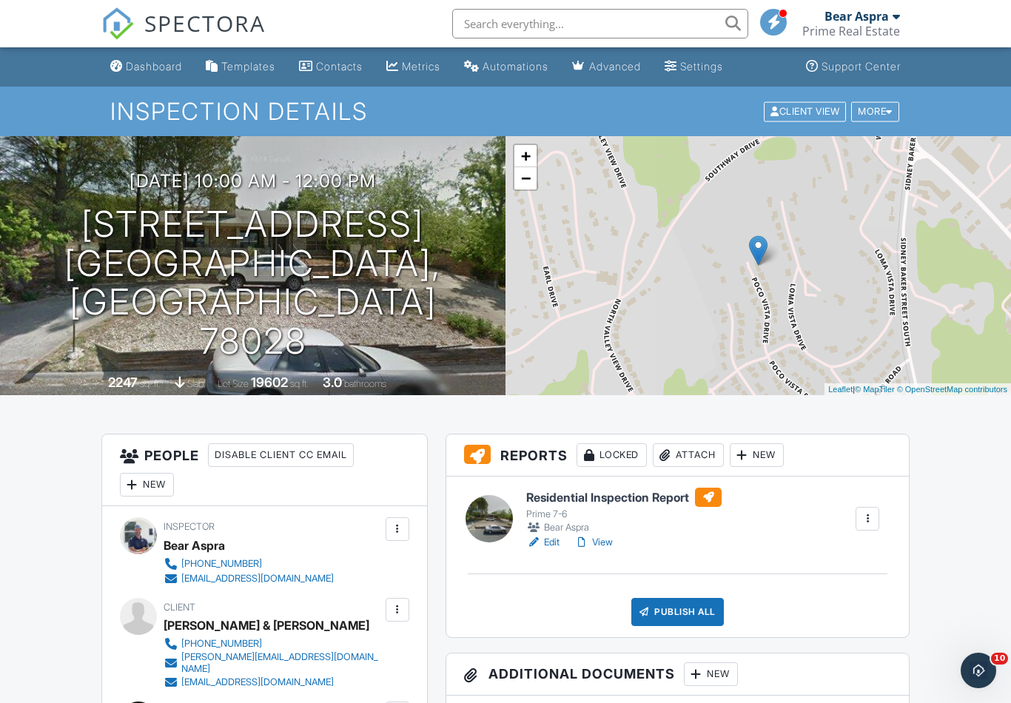
click at [622, 37] on input "text" at bounding box center [600, 24] width 296 height 30
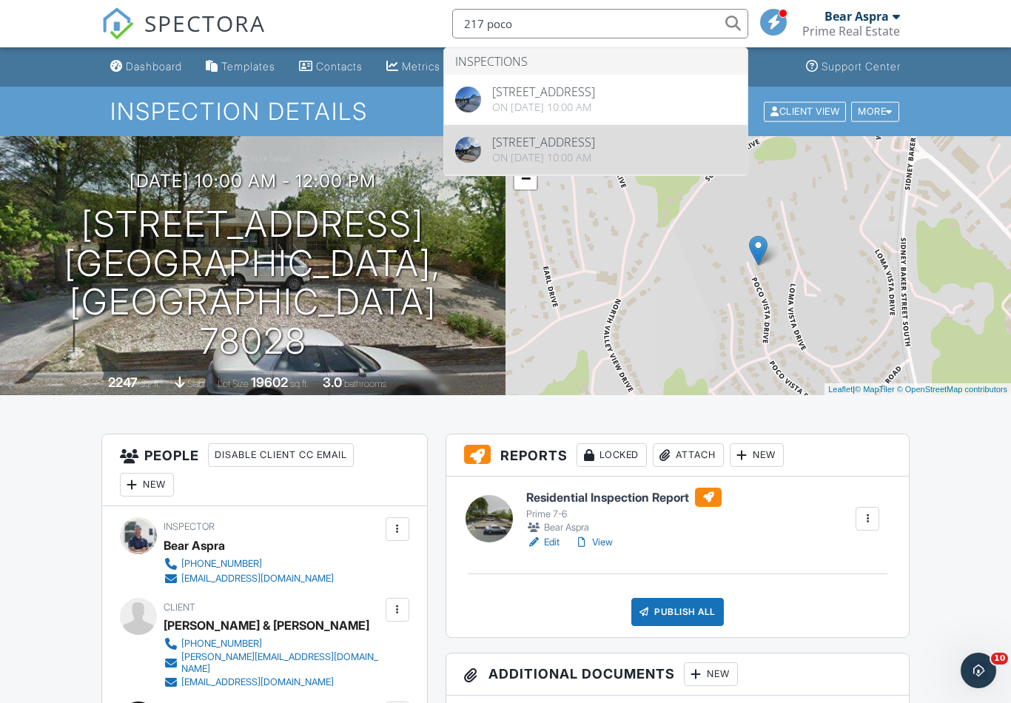
type input "217 poco"
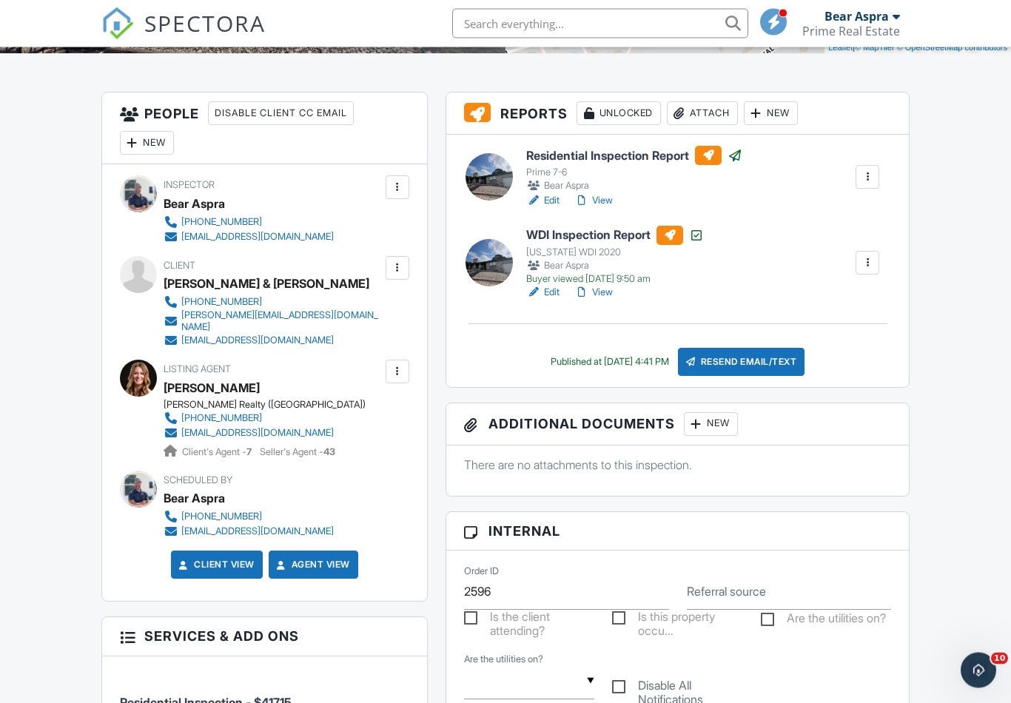
scroll to position [342, 0]
click at [597, 205] on link "View" at bounding box center [593, 200] width 38 height 15
